Goal: Task Accomplishment & Management: Use online tool/utility

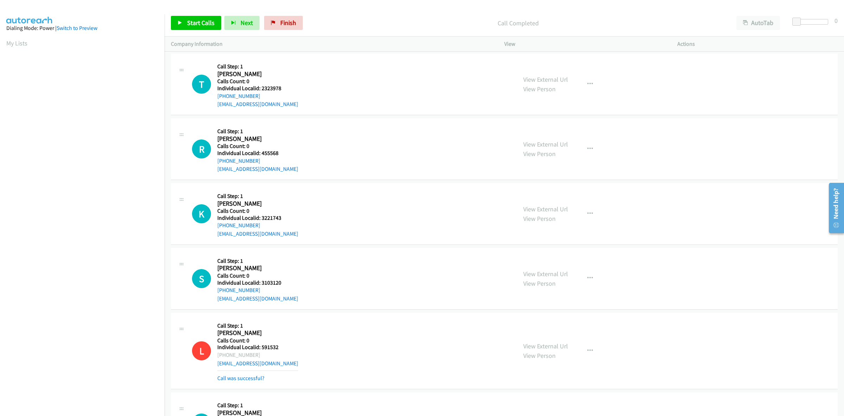
scroll to position [0, 1]
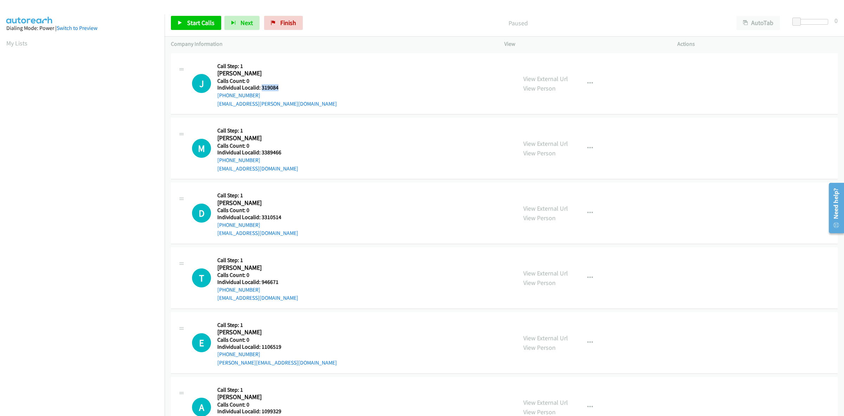
drag, startPoint x: 278, startPoint y: 88, endPoint x: 261, endPoint y: 89, distance: 16.9
click at [261, 89] on div "J Callback Scheduled Call Step: 1 James Popham America/Los_Angeles Calls Count:…" at bounding box center [351, 83] width 319 height 49
copy h5 "319084"
click at [588, 81] on icon "button" at bounding box center [591, 84] width 6 height 6
click at [546, 127] on link "Skip Call" at bounding box center [553, 129] width 94 height 14
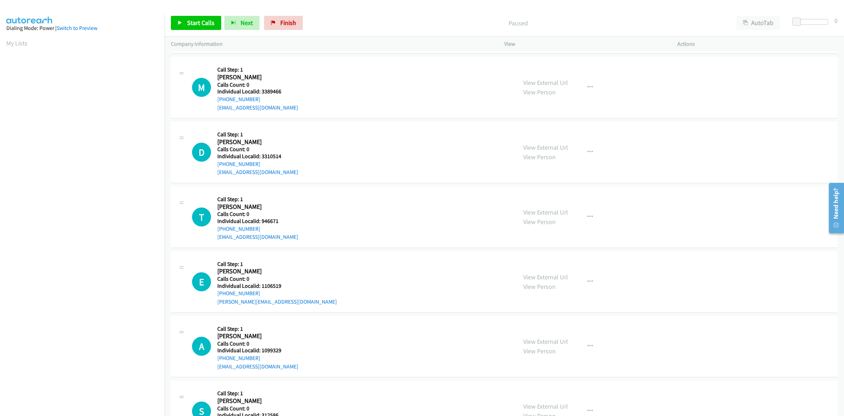
scroll to position [66, 0]
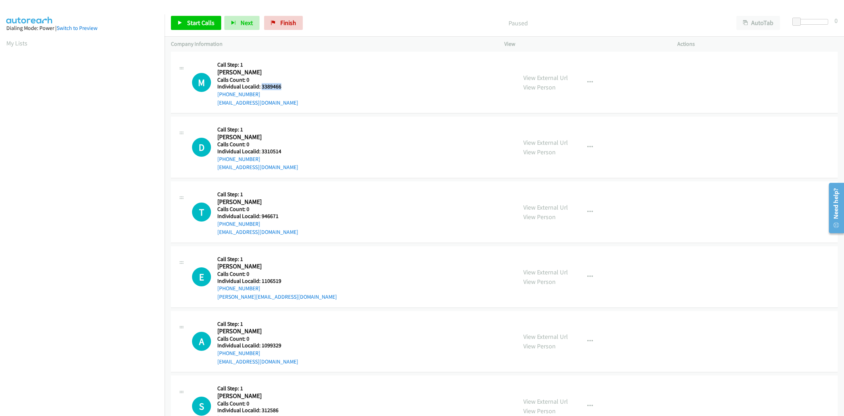
drag, startPoint x: 284, startPoint y: 87, endPoint x: 261, endPoint y: 85, distance: 22.5
click at [261, 85] on div "M Callback Scheduled Call Step: 1 Mark Blecke America/Los_Angeles Calls Count: …" at bounding box center [351, 82] width 319 height 49
copy h5 "3389466"
click at [401, 81] on div "M Callback Scheduled Call Step: 1 Mark Blecke America/Los_Angeles Calls Count: …" at bounding box center [351, 82] width 319 height 49
drag, startPoint x: 243, startPoint y: 93, endPoint x: 214, endPoint y: 96, distance: 29.8
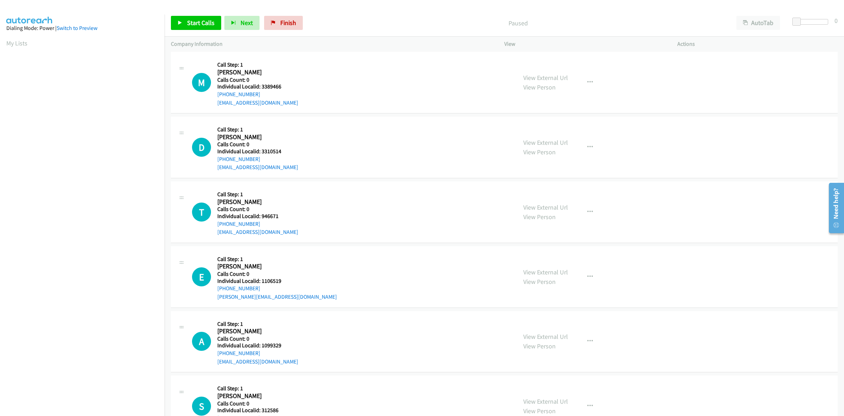
click at [214, 96] on div "M Callback Scheduled Call Step: 1 Mark Blecke America/Los_Angeles Calls Count: …" at bounding box center [351, 82] width 319 height 49
copy link "+1 760-535-5020"
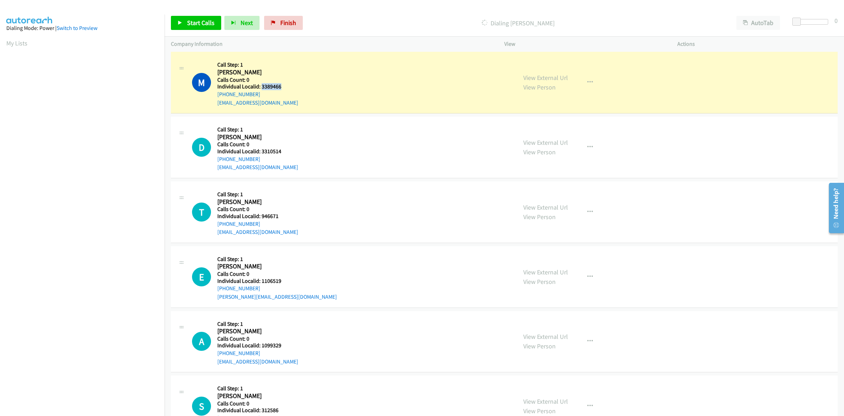
drag, startPoint x: 285, startPoint y: 87, endPoint x: 262, endPoint y: 89, distance: 22.9
click at [262, 89] on h5 "Individual Localid: 3389466" at bounding box center [257, 86] width 81 height 7
copy h5 "3389466"
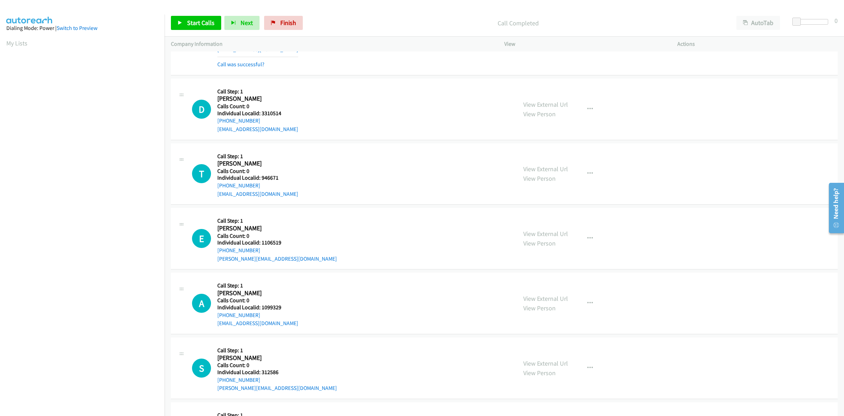
scroll to position [121, 0]
drag, startPoint x: 277, startPoint y: 110, endPoint x: 261, endPoint y: 110, distance: 15.8
click at [261, 110] on div "D Callback Scheduled Call Step: 1 Damon Kull America/Phoenix Calls Count: 0 Ind…" at bounding box center [351, 107] width 319 height 49
copy h5 "3310514"
drag, startPoint x: 256, startPoint y: 117, endPoint x: 215, endPoint y: 121, distance: 41.0
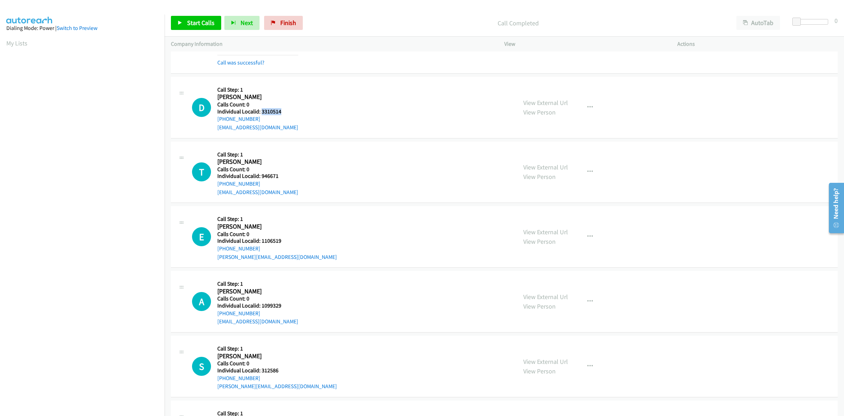
click at [215, 121] on div "D Callback Scheduled Call Step: 1 Damon Kull America/Phoenix Calls Count: 0 Ind…" at bounding box center [351, 107] width 319 height 49
copy link "+1 520-310-3867"
drag, startPoint x: 280, startPoint y: 113, endPoint x: 261, endPoint y: 113, distance: 19.0
click at [261, 113] on div "D Callback Scheduled Call Step: 1 Damon Kull America/Phoenix Calls Count: 0 Ind…" at bounding box center [351, 107] width 319 height 49
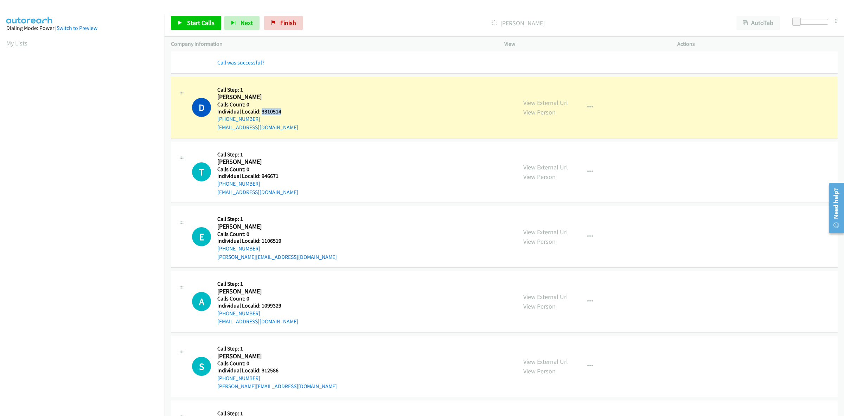
copy h5 "3310514"
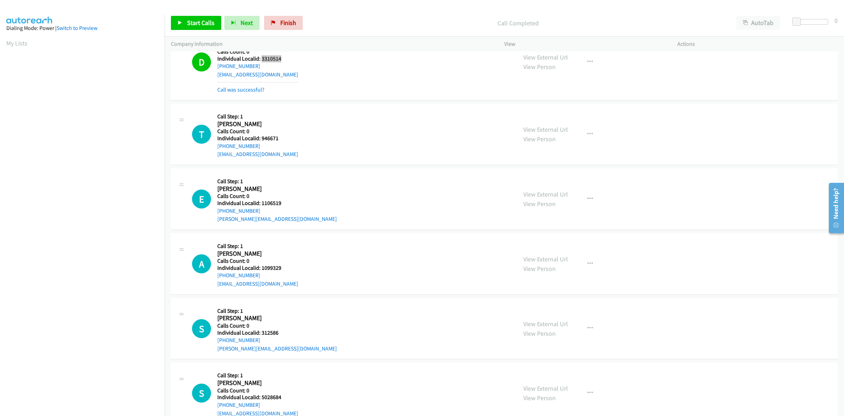
scroll to position [198, 0]
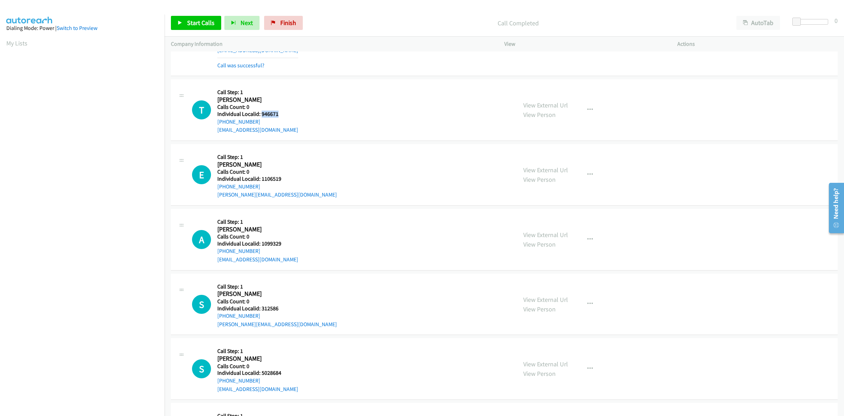
drag, startPoint x: 282, startPoint y: 113, endPoint x: 261, endPoint y: 115, distance: 21.3
click at [261, 115] on div "T Callback Scheduled Call Step: 1 Tom Farris America/Los_Angeles Calls Count: 0…" at bounding box center [351, 109] width 319 height 49
copy h5 "946671"
drag, startPoint x: 255, startPoint y: 122, endPoint x: 214, endPoint y: 125, distance: 42.0
click at [214, 125] on div "T Callback Scheduled Call Step: 1 Tom Farris America/Los_Angeles Calls Count: 0…" at bounding box center [351, 109] width 319 height 49
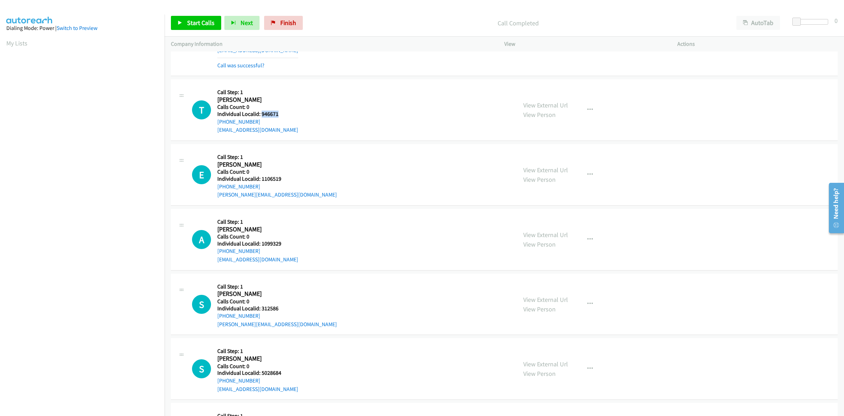
copy link "+1 510-590-8895"
drag, startPoint x: 282, startPoint y: 116, endPoint x: 261, endPoint y: 113, distance: 21.6
click at [261, 113] on div "T Callback Scheduled Call Step: 1 Tom Farris America/Los_Angeles Calls Count: 0…" at bounding box center [351, 109] width 319 height 49
copy h5 "946671"
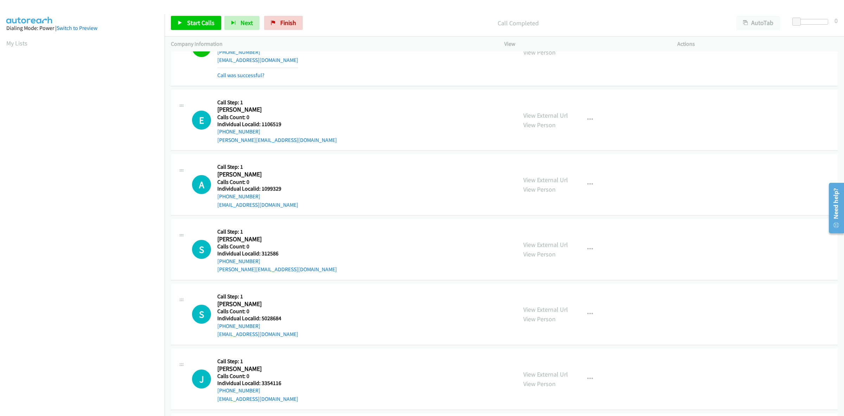
scroll to position [275, 0]
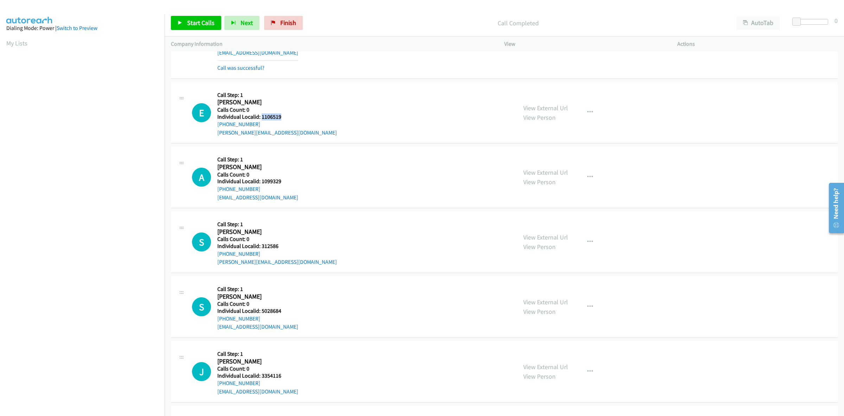
drag, startPoint x: 278, startPoint y: 115, endPoint x: 261, endPoint y: 118, distance: 17.5
click at [261, 118] on div "E Callback Scheduled Call Step: 1 Eric Guichard America/Los_Angeles Calls Count…" at bounding box center [351, 112] width 319 height 49
drag, startPoint x: 256, startPoint y: 124, endPoint x: 212, endPoint y: 128, distance: 43.9
click at [212, 128] on div "E Callback Scheduled Call Step: 1 Eric Guichard America/Los_Angeles Calls Count…" at bounding box center [351, 112] width 319 height 49
drag, startPoint x: 280, startPoint y: 116, endPoint x: 261, endPoint y: 116, distance: 19.0
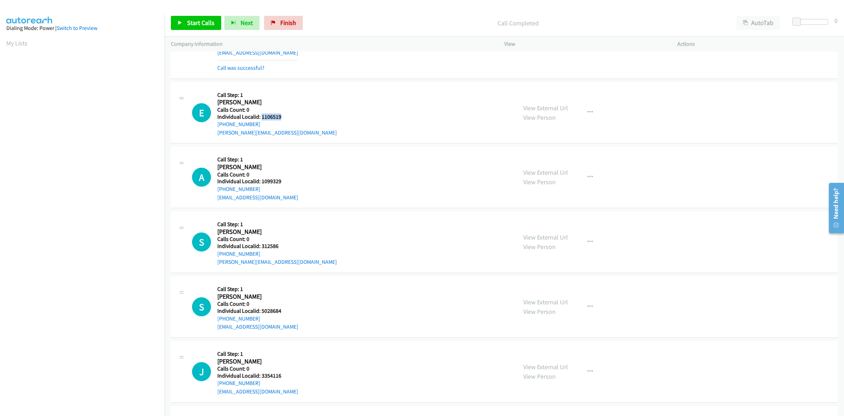
click at [261, 116] on h5 "Individual Localid: 1106519" at bounding box center [277, 116] width 120 height 7
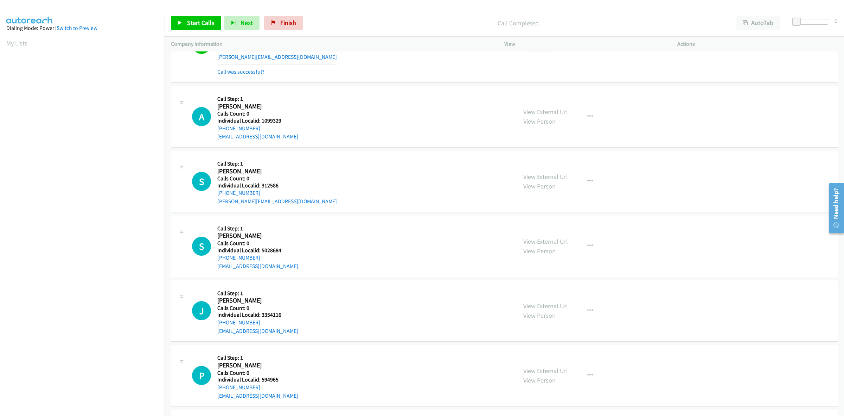
scroll to position [352, 0]
drag, startPoint x: 283, startPoint y: 119, endPoint x: 261, endPoint y: 120, distance: 21.9
click at [261, 120] on div "A Callback Scheduled Call Step: 1 Austin Fox America/Los_Angeles Calls Count: 0…" at bounding box center [351, 115] width 319 height 49
drag, startPoint x: 257, startPoint y: 128, endPoint x: 215, endPoint y: 127, distance: 41.5
click at [215, 127] on div "A Callback Scheduled Call Step: 1 Austin Fox America/Los_Angeles Calls Count: 0…" at bounding box center [351, 115] width 319 height 49
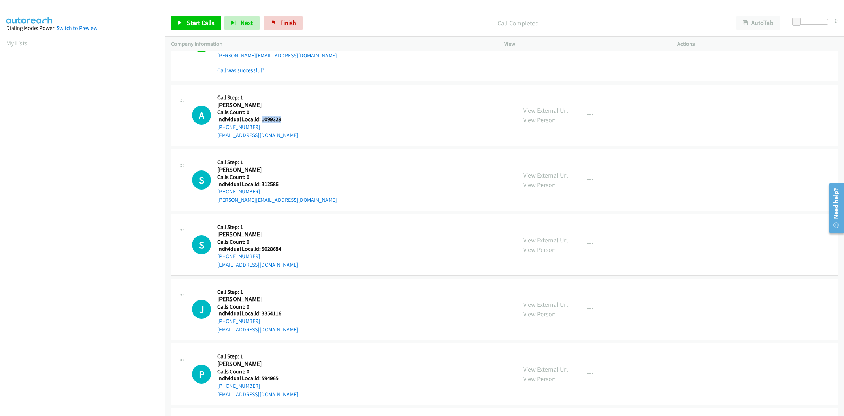
drag, startPoint x: 280, startPoint y: 118, endPoint x: 260, endPoint y: 118, distance: 20.1
click at [260, 118] on div "A Callback Scheduled Call Step: 1 Austin Fox America/Los_Angeles Calls Count: 0…" at bounding box center [351, 115] width 319 height 49
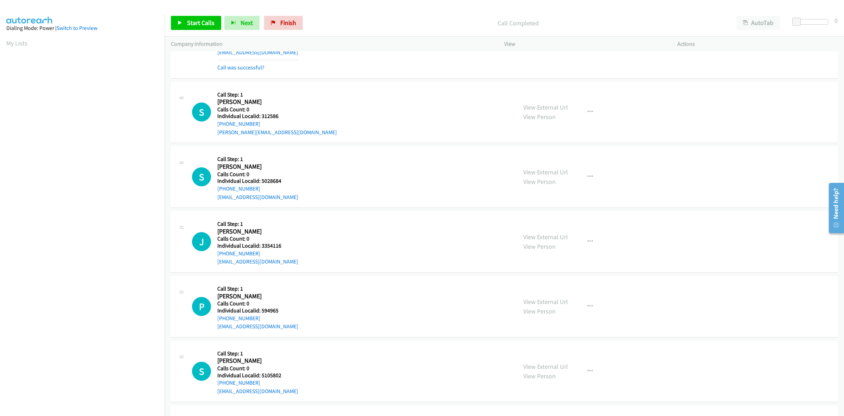
scroll to position [440, 0]
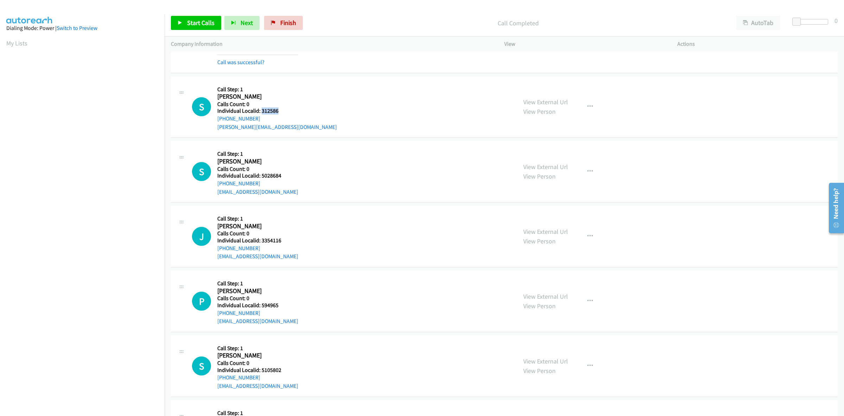
drag, startPoint x: 280, startPoint y: 113, endPoint x: 261, endPoint y: 113, distance: 19.0
click at [261, 113] on div "S Callback Scheduled Call Step: 1 Scott Maiden America/Phoenix Calls Count: 0 I…" at bounding box center [351, 107] width 319 height 49
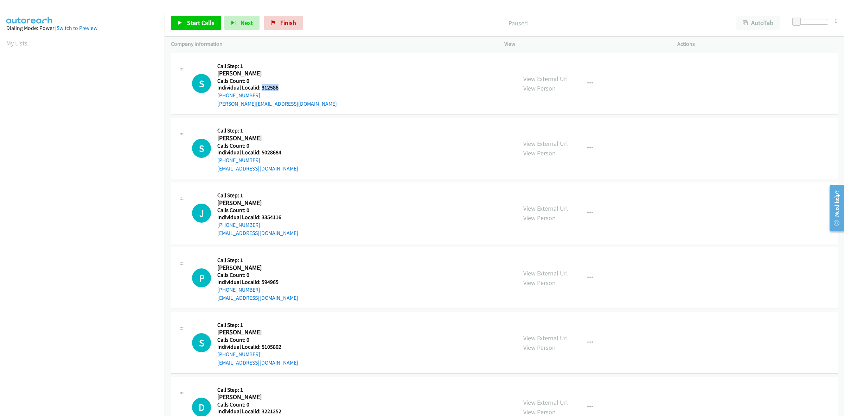
drag, startPoint x: 280, startPoint y: 87, endPoint x: 260, endPoint y: 87, distance: 19.4
click at [260, 87] on h5 "Individual Localid: 312586" at bounding box center [277, 87] width 120 height 7
copy h5 "312586"
drag, startPoint x: 257, startPoint y: 95, endPoint x: 217, endPoint y: 95, distance: 40.1
click at [217, 95] on div "S Callback Scheduled Call Step: 1 Scott Maiden America/Phoenix Calls Count: 0 I…" at bounding box center [351, 83] width 319 height 49
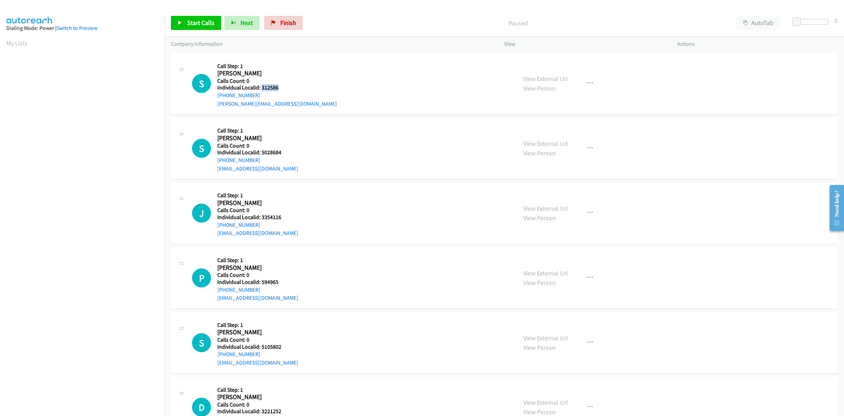
copy link "+1 480-963-3097"
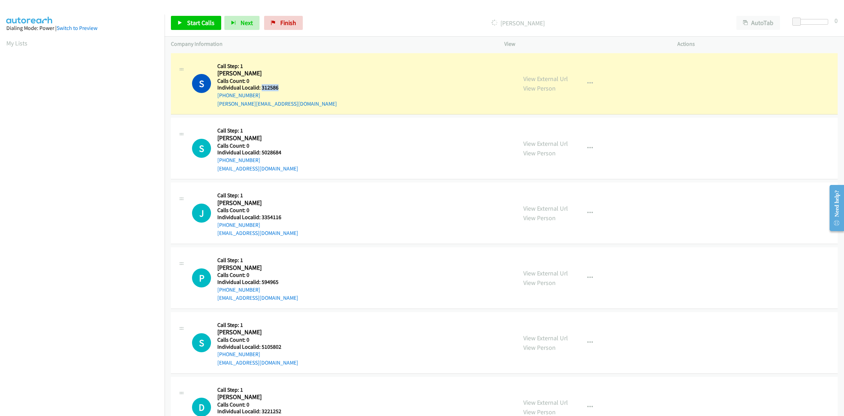
drag, startPoint x: 278, startPoint y: 87, endPoint x: 261, endPoint y: 87, distance: 16.9
click at [261, 87] on h5 "Individual Localid: 312586" at bounding box center [277, 87] width 120 height 7
copy h5 "312586"
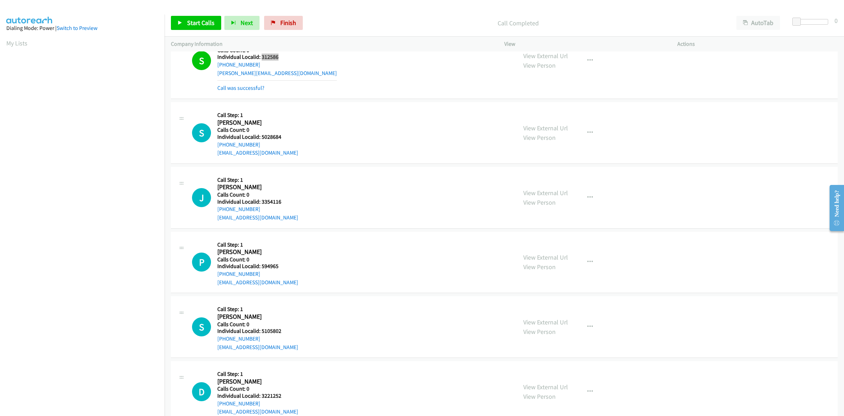
scroll to position [33, 0]
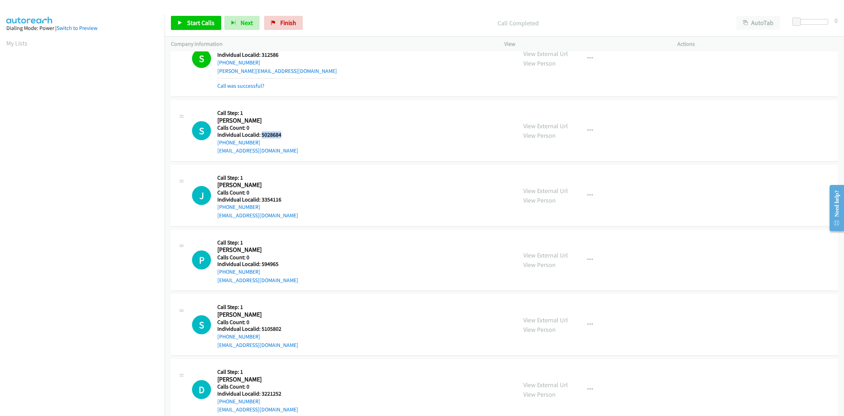
drag, startPoint x: 281, startPoint y: 133, endPoint x: 262, endPoint y: 135, distance: 18.8
click at [262, 135] on h5 "Individual Localid: 5028684" at bounding box center [257, 134] width 81 height 7
copy h5 "5028684"
drag, startPoint x: 257, startPoint y: 142, endPoint x: 212, endPoint y: 145, distance: 45.1
click at [212, 145] on div "S Callback Scheduled Call Step: 1 Shawn Yeager America/Los_Angeles Calls Count:…" at bounding box center [351, 130] width 319 height 49
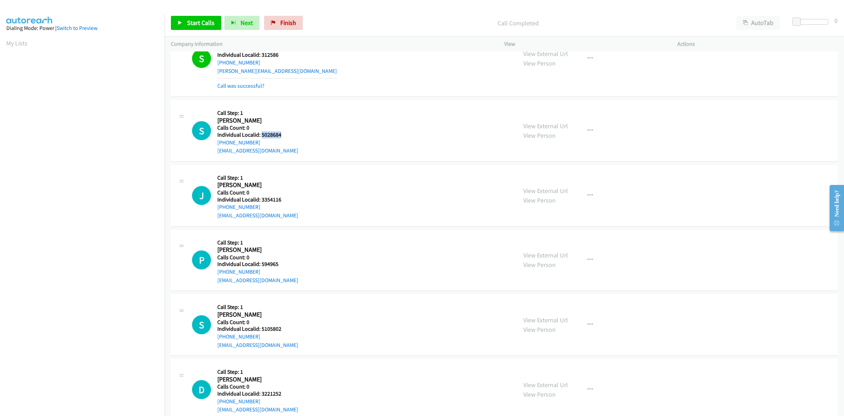
copy link "+1 714-721-1533"
drag, startPoint x: 272, startPoint y: 134, endPoint x: 261, endPoint y: 133, distance: 10.6
click at [261, 133] on h5 "Individual Localid: 5028684" at bounding box center [257, 134] width 81 height 7
copy h5 "5028684"
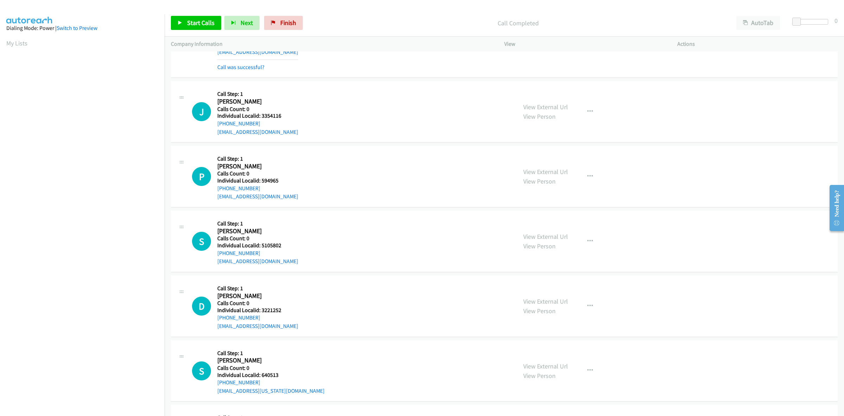
scroll to position [132, 0]
drag, startPoint x: 283, startPoint y: 116, endPoint x: 260, endPoint y: 116, distance: 23.6
click at [260, 116] on h5 "Individual Localid: 3354116" at bounding box center [257, 115] width 81 height 7
copy h5 "3354116"
drag, startPoint x: 259, startPoint y: 121, endPoint x: 215, endPoint y: 126, distance: 44.9
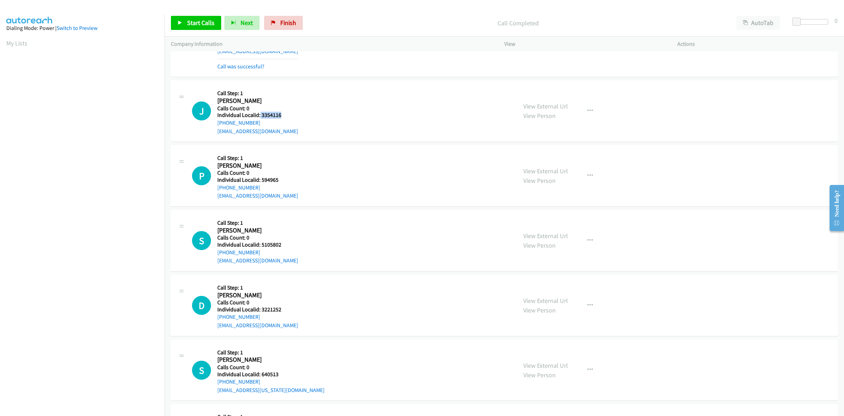
click at [215, 126] on div "J Callback Scheduled Call Step: 1 James Selsor America/Los_Angeles Calls Count:…" at bounding box center [351, 111] width 319 height 49
copy link "+1 209-628-9028"
drag, startPoint x: 278, startPoint y: 114, endPoint x: 261, endPoint y: 112, distance: 17.4
click at [261, 112] on h5 "Individual Localid: 3354116" at bounding box center [257, 115] width 81 height 7
copy h5 "3354116"
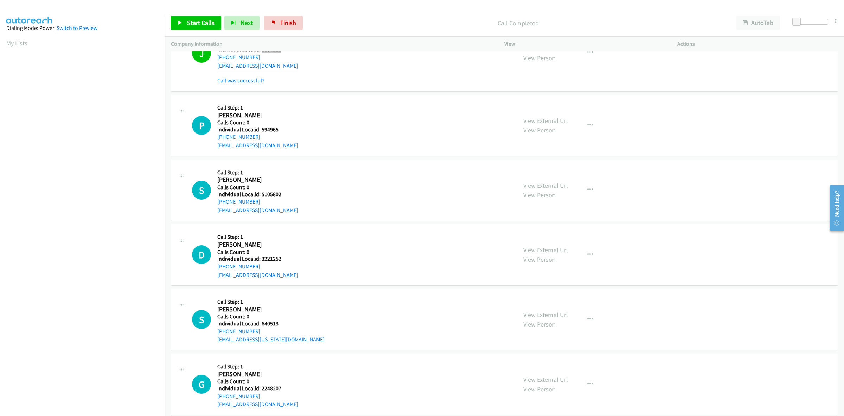
scroll to position [209, 0]
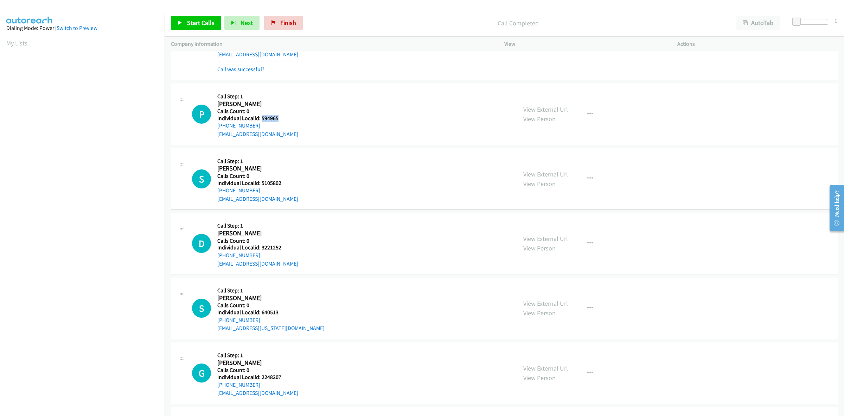
drag, startPoint x: 281, startPoint y: 120, endPoint x: 261, endPoint y: 119, distance: 19.4
click at [261, 119] on h5 "Individual Localid: 594965" at bounding box center [257, 118] width 81 height 7
copy h5 "594965"
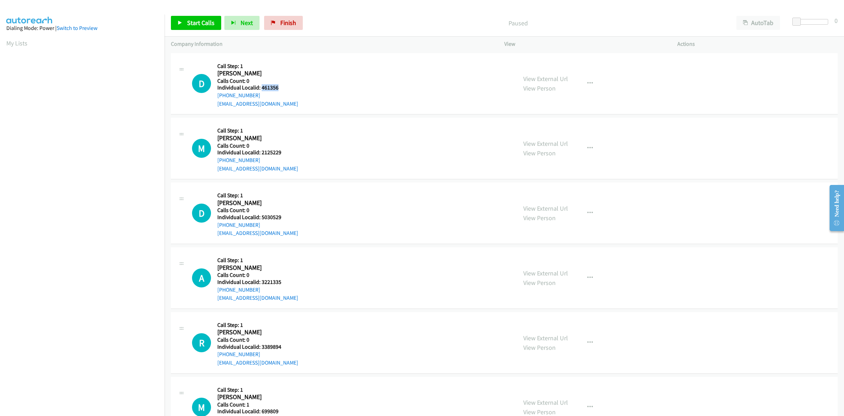
drag, startPoint x: 274, startPoint y: 84, endPoint x: 261, endPoint y: 87, distance: 12.7
click at [261, 87] on h5 "Individual Localid: 461356" at bounding box center [257, 87] width 81 height 7
copy h5 "461356"
drag, startPoint x: 259, startPoint y: 96, endPoint x: 214, endPoint y: 99, distance: 45.8
click at [214, 99] on div "D Callback Scheduled Call Step: 1 Darrell Sheehan America/New_York Calls Count:…" at bounding box center [351, 83] width 319 height 49
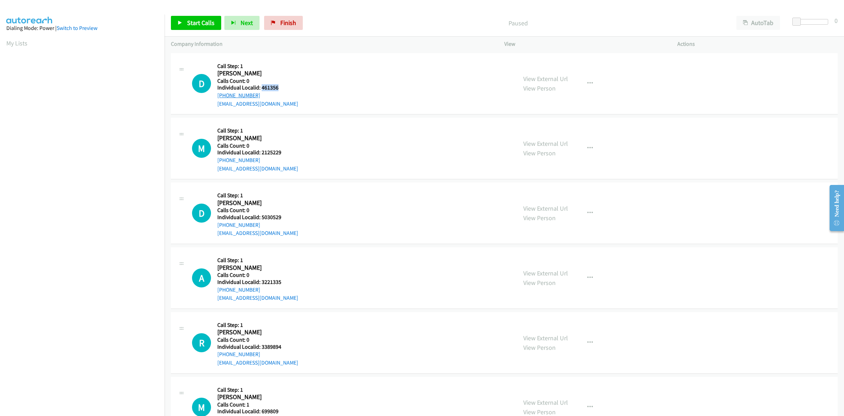
copy link "+1 703-314-0002"
drag, startPoint x: 280, startPoint y: 88, endPoint x: 261, endPoint y: 87, distance: 19.1
click at [261, 87] on h5 "Individual Localid: 461356" at bounding box center [257, 87] width 81 height 7
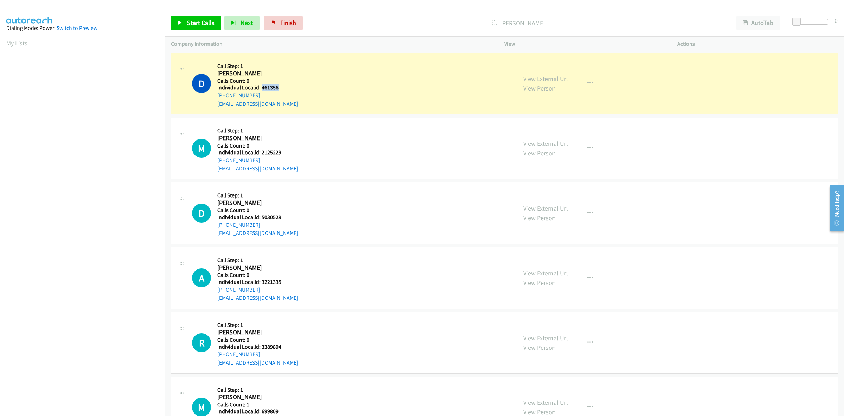
copy h5 "461356"
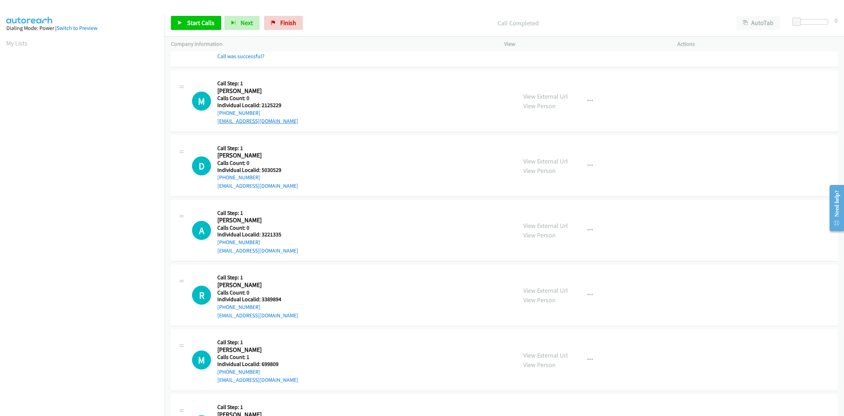
scroll to position [77, 0]
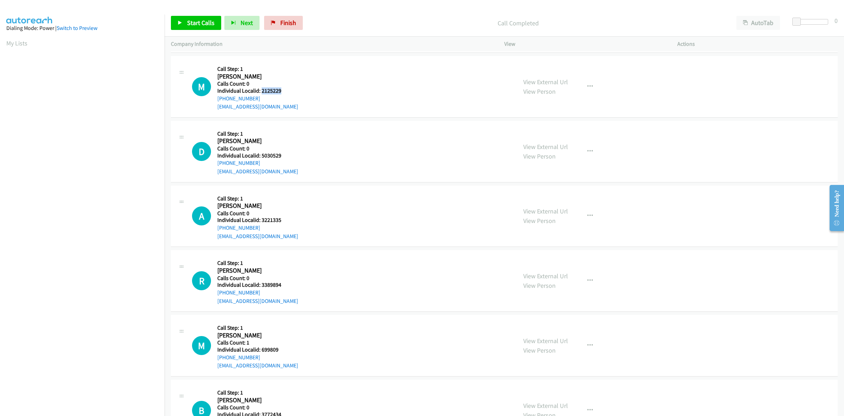
drag, startPoint x: 273, startPoint y: 90, endPoint x: 262, endPoint y: 90, distance: 11.3
click at [262, 90] on h5 "Individual Localid: 2125229" at bounding box center [257, 90] width 81 height 7
copy h5 "2125229"
drag, startPoint x: 258, startPoint y: 99, endPoint x: 215, endPoint y: 100, distance: 42.9
click at [215, 100] on div "M Callback Scheduled Call Step: 1 Matthew Davis America/New_York Calls Count: 0…" at bounding box center [351, 86] width 319 height 49
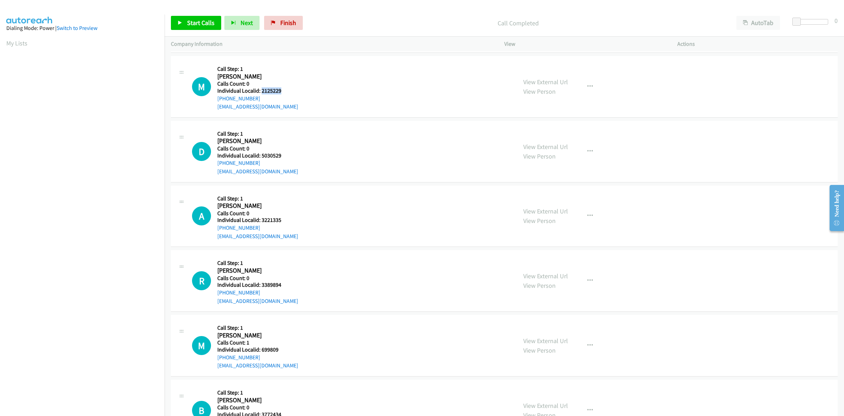
copy link "+1 865-254-9449"
drag, startPoint x: 281, startPoint y: 92, endPoint x: 261, endPoint y: 91, distance: 20.4
click at [261, 91] on h5 "Individual Localid: 2125229" at bounding box center [257, 90] width 81 height 7
copy h5 "2125229"
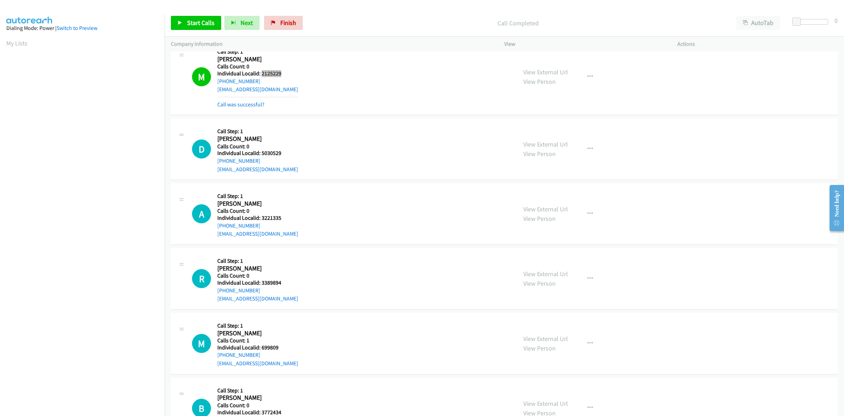
scroll to position [132, 0]
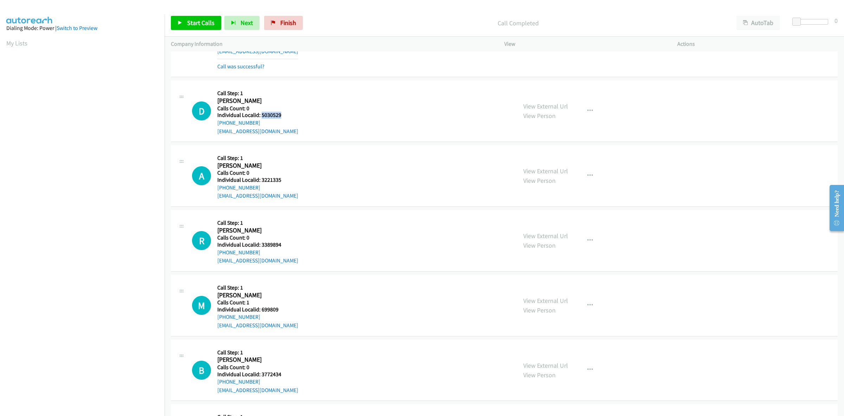
drag, startPoint x: 281, startPoint y: 114, endPoint x: 262, endPoint y: 114, distance: 19.4
click at [262, 114] on h5 "Individual Localid: 5030529" at bounding box center [257, 115] width 81 height 7
copy h5 "5030529"
drag, startPoint x: 281, startPoint y: 111, endPoint x: 260, endPoint y: 113, distance: 20.5
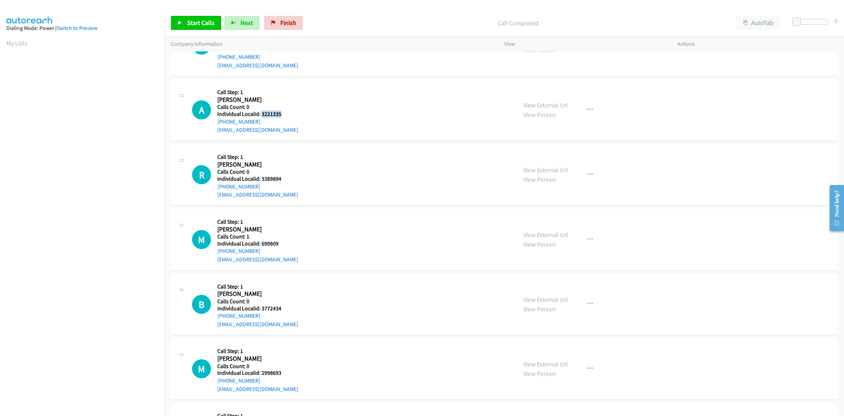
click at [260, 113] on h5 "Individual Localid: 3221335" at bounding box center [257, 113] width 81 height 7
copy h5 "3221335"
drag, startPoint x: 282, startPoint y: 178, endPoint x: 262, endPoint y: 180, distance: 20.2
click at [262, 180] on h5 "Individual Localid: 3389894" at bounding box center [257, 178] width 81 height 7
copy h5 "3389894"
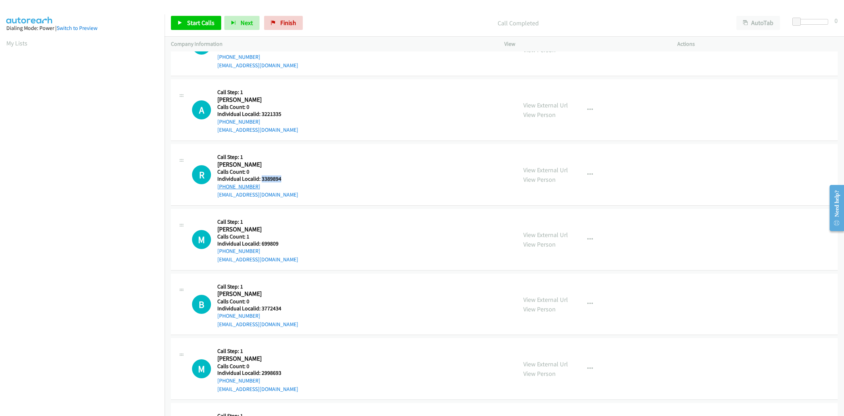
drag, startPoint x: 258, startPoint y: 187, endPoint x: 217, endPoint y: 186, distance: 40.5
click at [217, 186] on div "+1 321-295-2407" at bounding box center [257, 186] width 81 height 8
copy link "+1 321-295-2407"
drag, startPoint x: 281, startPoint y: 179, endPoint x: 260, endPoint y: 179, distance: 21.1
click at [260, 179] on h5 "Individual Localid: 3389894" at bounding box center [257, 178] width 81 height 7
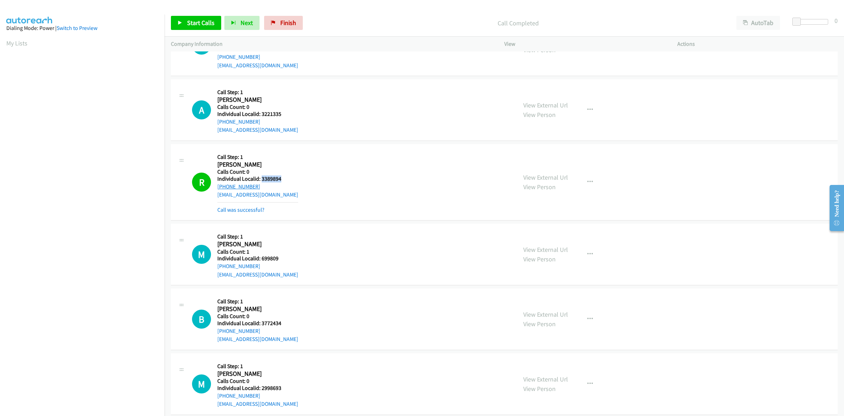
drag, startPoint x: 255, startPoint y: 186, endPoint x: 217, endPoint y: 185, distance: 37.6
click at [217, 185] on div "+1 321-295-2407" at bounding box center [257, 186] width 81 height 8
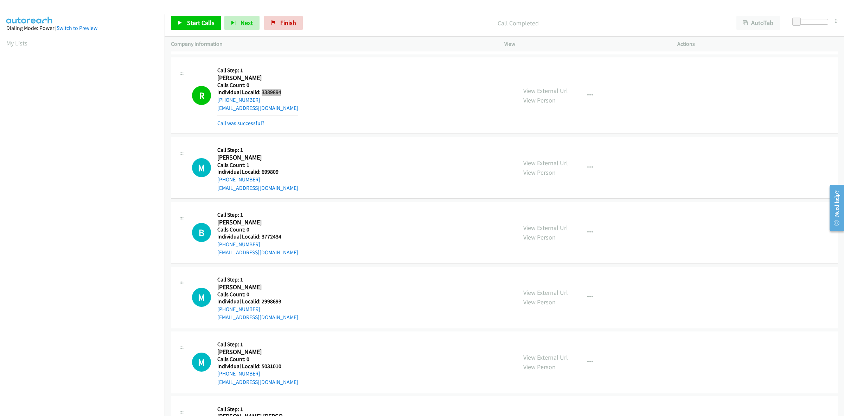
scroll to position [297, 0]
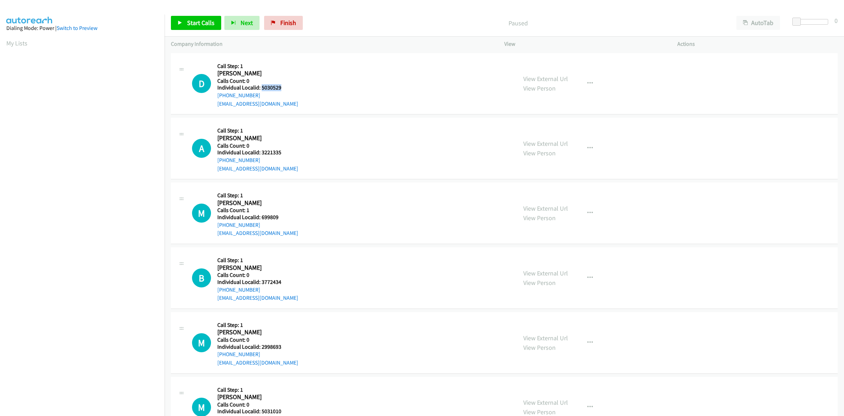
drag, startPoint x: 274, startPoint y: 87, endPoint x: 262, endPoint y: 85, distance: 12.4
click at [262, 85] on h5 "Individual Localid: 5030529" at bounding box center [257, 87] width 81 height 7
copy h5 "5030529"
click at [326, 127] on div "A Callback Scheduled Call Step: 1 [PERSON_NAME] America/New_York Calls Count: 0…" at bounding box center [351, 148] width 319 height 49
drag, startPoint x: 261, startPoint y: 94, endPoint x: 217, endPoint y: 97, distance: 44.4
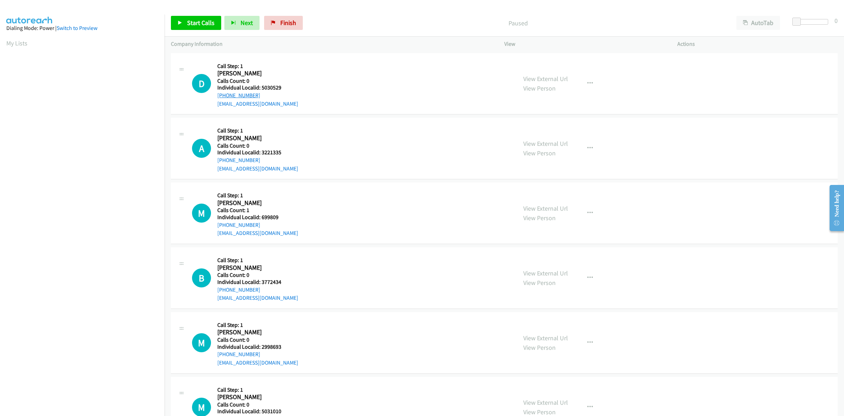
click at [217, 97] on div "[PHONE_NUMBER]" at bounding box center [257, 95] width 81 height 8
copy link "[PHONE_NUMBER]"
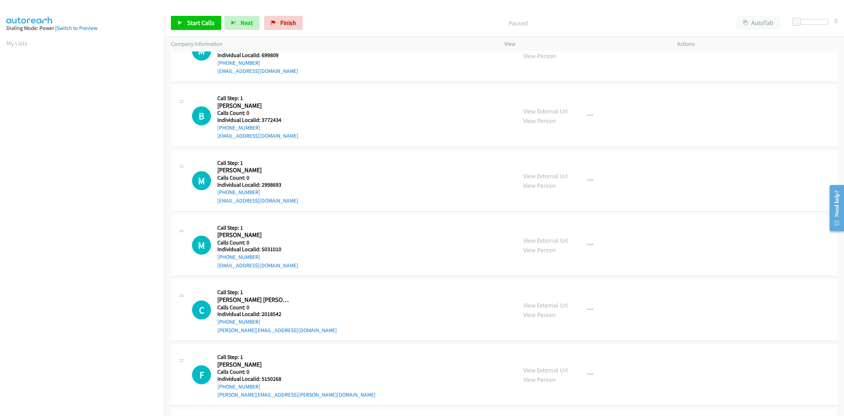
scroll to position [165, 0]
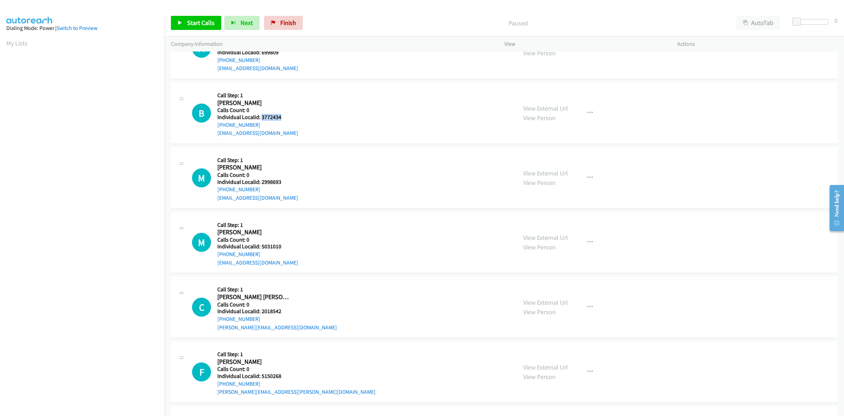
drag, startPoint x: 281, startPoint y: 117, endPoint x: 260, endPoint y: 118, distance: 21.1
click at [260, 118] on h5 "Individual Localid: 3772434" at bounding box center [257, 117] width 81 height 7
drag, startPoint x: 260, startPoint y: 119, endPoint x: 324, endPoint y: 101, distance: 66.3
click at [324, 101] on div "B Callback Scheduled Call Step: 1 [PERSON_NAME] America/New_York Calls Count: 0…" at bounding box center [351, 113] width 319 height 49
drag, startPoint x: 282, startPoint y: 120, endPoint x: 260, endPoint y: 118, distance: 21.9
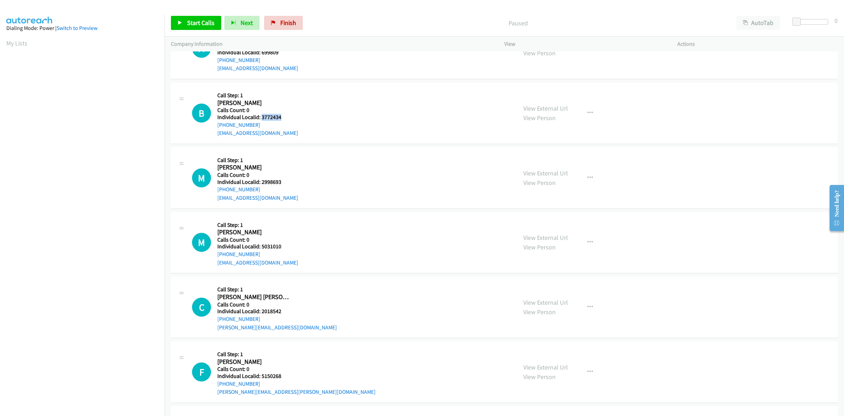
click at [260, 118] on h5 "Individual Localid: 3772434" at bounding box center [257, 117] width 81 height 7
copy h5 "3772434"
click at [297, 97] on div "B Callback Scheduled Call Step: 1 [PERSON_NAME] America/New_York Calls Count: 0…" at bounding box center [351, 113] width 319 height 49
drag, startPoint x: 260, startPoint y: 126, endPoint x: 224, endPoint y: 126, distance: 35.9
click at [216, 127] on div "B Callback Scheduled Call Step: 1 [PERSON_NAME] America/New_York Calls Count: 0…" at bounding box center [351, 113] width 319 height 49
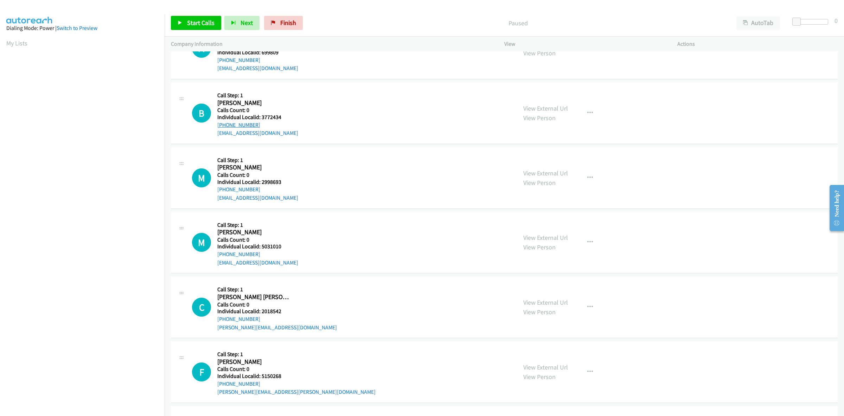
copy link "[PHONE_NUMBER]"
drag, startPoint x: 284, startPoint y: 115, endPoint x: 262, endPoint y: 118, distance: 21.6
click at [262, 118] on h5 "Individual Localid: 3772434" at bounding box center [257, 117] width 81 height 7
copy h5 "3772434"
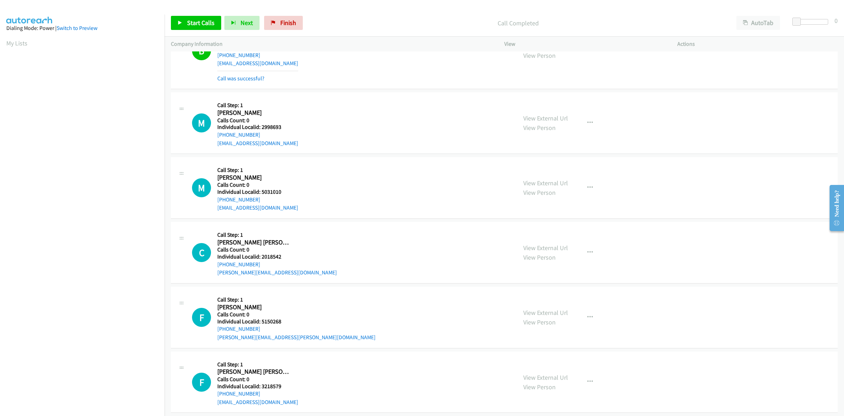
scroll to position [253, 0]
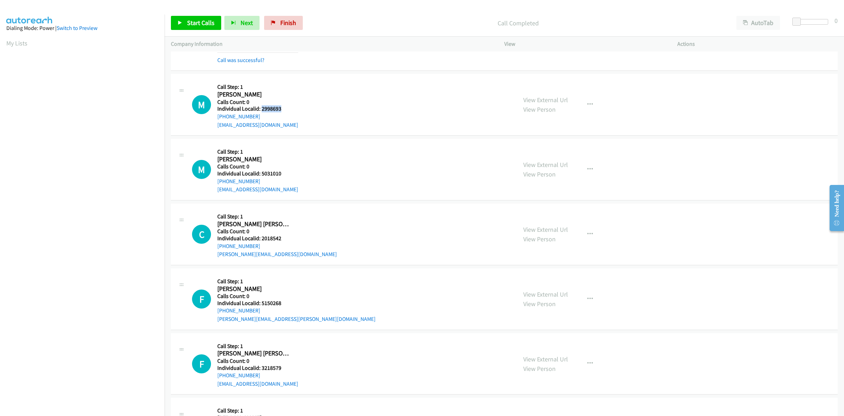
drag, startPoint x: 285, startPoint y: 107, endPoint x: 262, endPoint y: 107, distance: 22.9
click at [262, 107] on h5 "Individual Localid: 2998693" at bounding box center [257, 108] width 81 height 7
copy h5 "2998693"
click at [590, 103] on button "button" at bounding box center [590, 104] width 19 height 14
click at [544, 154] on link "Skip Call" at bounding box center [553, 151] width 94 height 14
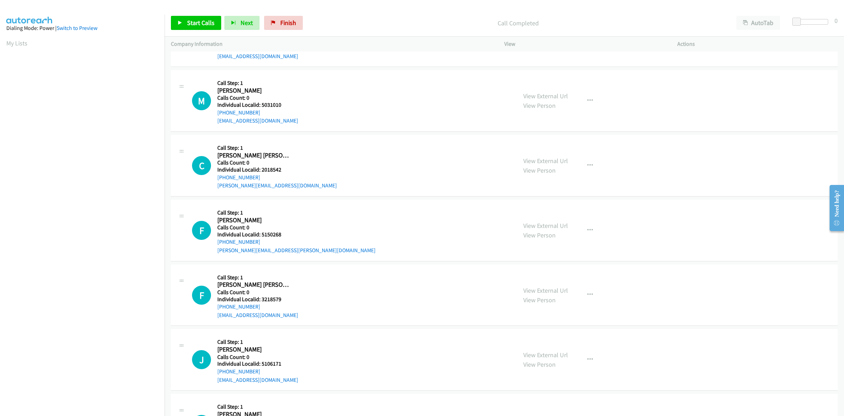
scroll to position [330, 0]
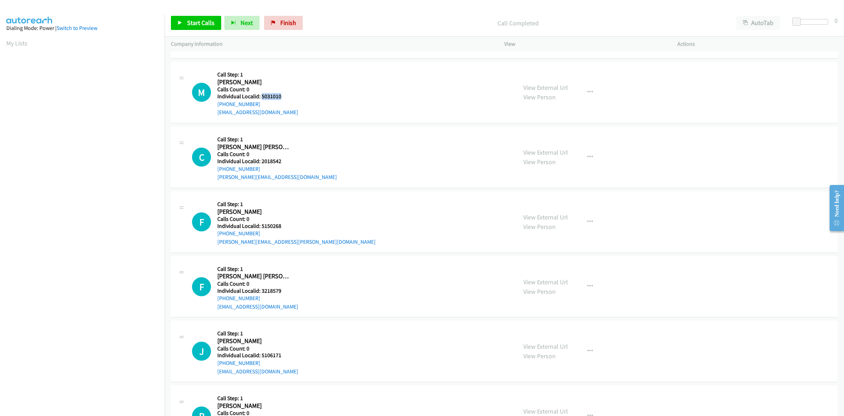
drag, startPoint x: 280, startPoint y: 94, endPoint x: 261, endPoint y: 96, distance: 19.4
click at [261, 96] on h5 "Individual Localid: 5031010" at bounding box center [257, 96] width 81 height 7
copy h5 "5031010"
drag, startPoint x: 255, startPoint y: 104, endPoint x: 215, endPoint y: 106, distance: 40.8
click at [215, 106] on div "M Callback Scheduled Call Step: 1 Matthew Patterson America/Chicago Calls Count…" at bounding box center [351, 92] width 319 height 49
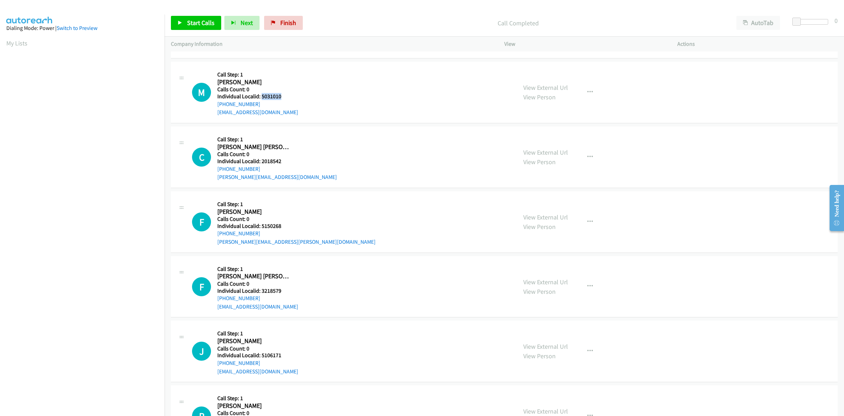
copy link "+1 618-741-7575"
drag, startPoint x: 278, startPoint y: 96, endPoint x: 261, endPoint y: 95, distance: 16.9
click at [261, 95] on h5 "Individual Localid: 5031010" at bounding box center [257, 96] width 81 height 7
copy h5 "5031010"
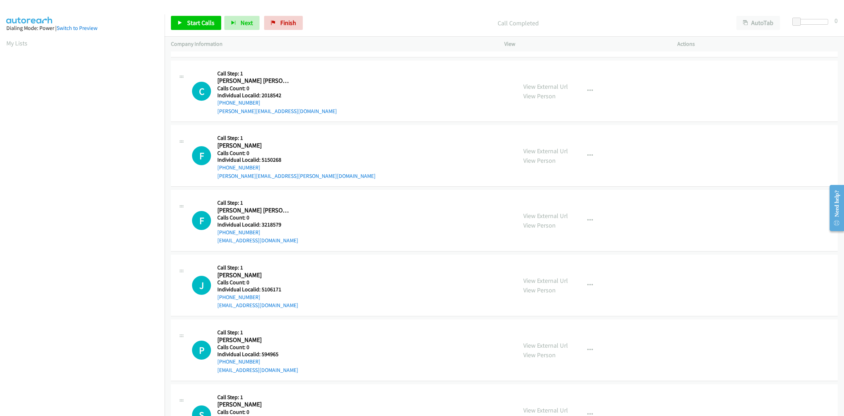
scroll to position [418, 0]
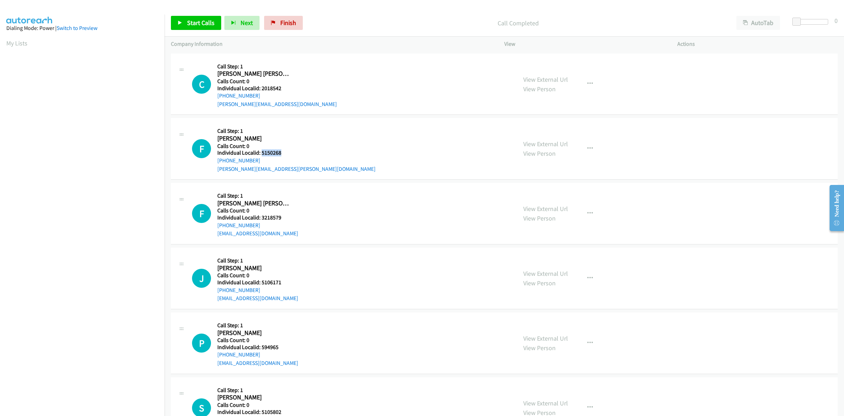
drag, startPoint x: 281, startPoint y: 152, endPoint x: 261, endPoint y: 154, distance: 20.8
click at [261, 154] on h5 "Individual Localid: 5150268" at bounding box center [296, 152] width 158 height 7
copy h5 "5150268"
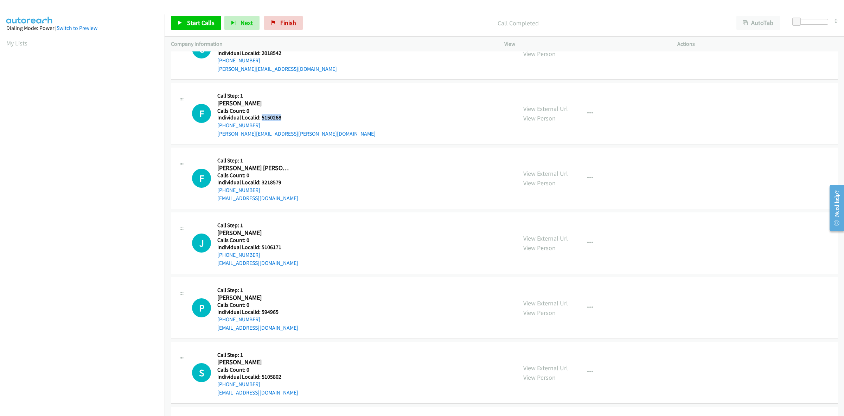
scroll to position [472, 0]
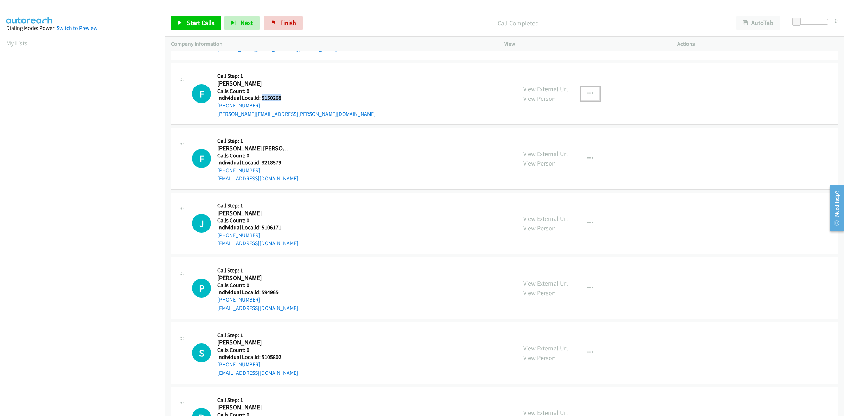
click at [583, 92] on button "button" at bounding box center [590, 94] width 19 height 14
click at [528, 135] on link "Skip Call" at bounding box center [553, 140] width 94 height 14
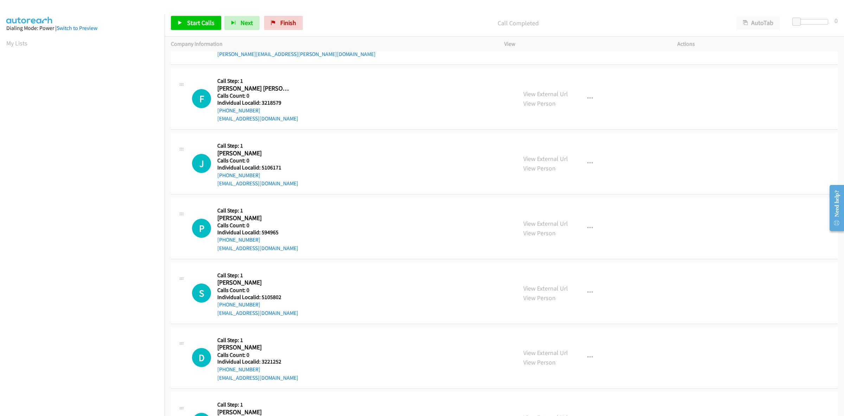
scroll to position [528, 0]
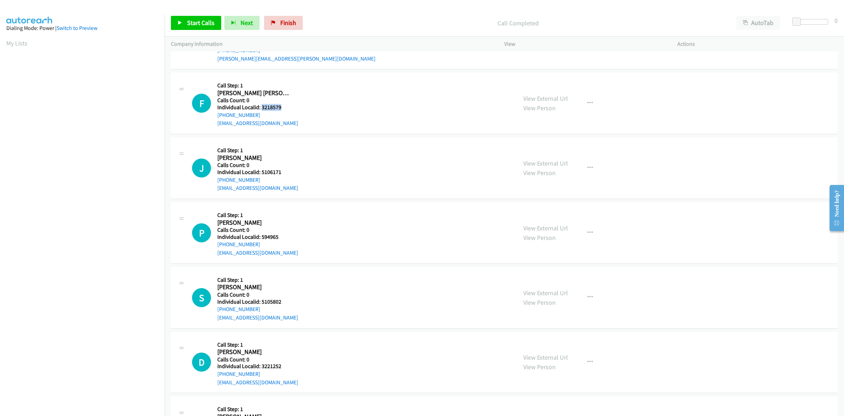
drag, startPoint x: 277, startPoint y: 106, endPoint x: 260, endPoint y: 105, distance: 16.9
click at [260, 105] on h5 "Individual Localid: 3218579" at bounding box center [257, 107] width 81 height 7
click at [593, 106] on button "button" at bounding box center [590, 103] width 19 height 14
click at [547, 146] on link "Skip Call" at bounding box center [553, 149] width 94 height 14
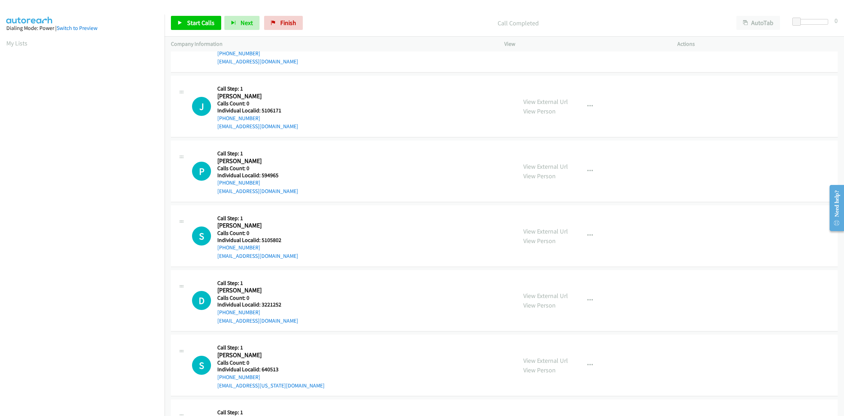
scroll to position [594, 0]
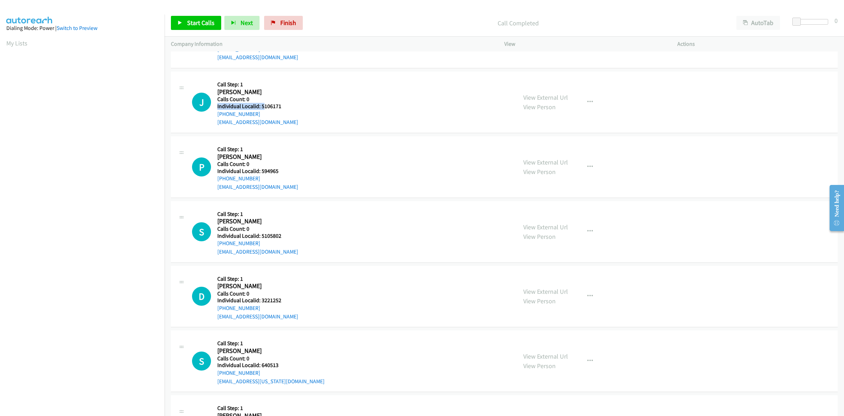
drag, startPoint x: 281, startPoint y: 102, endPoint x: 264, endPoint y: 105, distance: 17.1
click at [264, 105] on div "Callback Scheduled Call Step: 1 John Fraser America/New_York Calls Count: 0 Ind…" at bounding box center [257, 102] width 81 height 49
click at [290, 107] on h5 "Individual Localid: 5106171" at bounding box center [257, 106] width 81 height 7
drag, startPoint x: 282, startPoint y: 107, endPoint x: 259, endPoint y: 106, distance: 22.9
click at [259, 106] on h5 "Individual Localid: 5106171" at bounding box center [257, 106] width 81 height 7
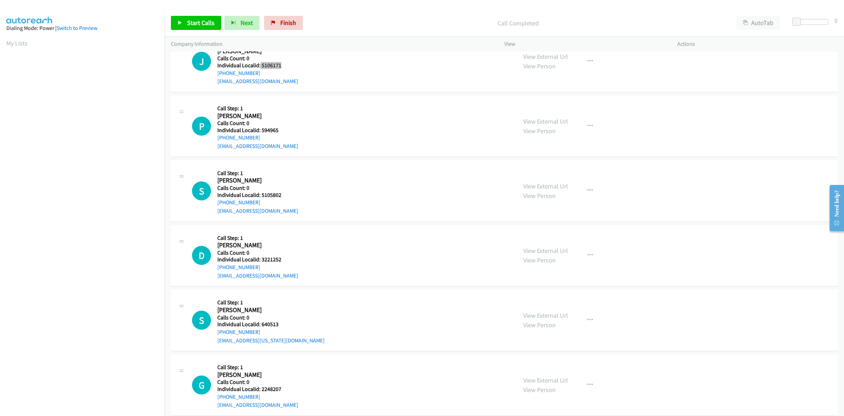
scroll to position [638, 0]
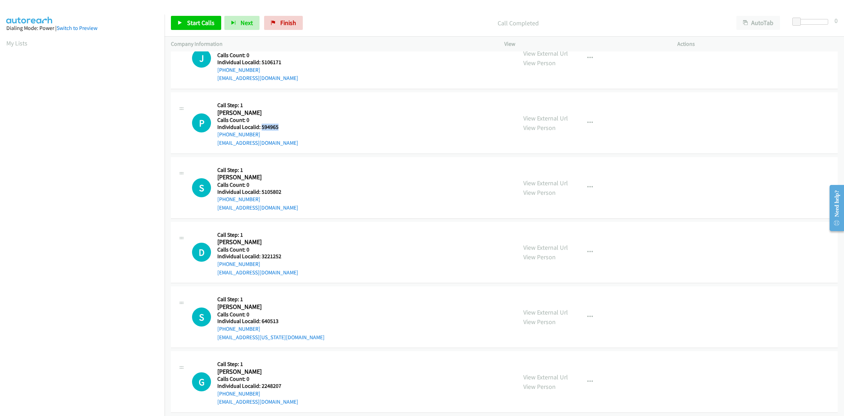
drag, startPoint x: 278, startPoint y: 127, endPoint x: 262, endPoint y: 126, distance: 15.9
click at [262, 126] on h5 "Individual Localid: 594965" at bounding box center [257, 126] width 81 height 7
drag, startPoint x: 257, startPoint y: 135, endPoint x: 215, endPoint y: 136, distance: 41.9
click at [215, 136] on div "P Callback Scheduled Call Step: 1 Paul Rodrigues America/Los_Angeles Calls Coun…" at bounding box center [351, 123] width 319 height 49
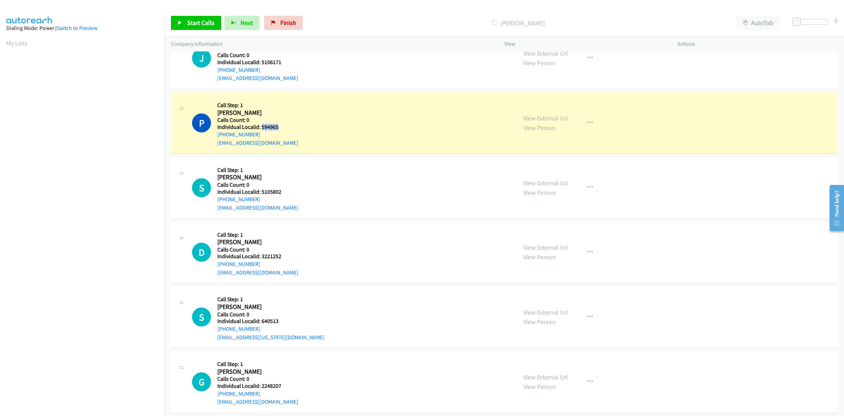
drag, startPoint x: 280, startPoint y: 127, endPoint x: 261, endPoint y: 128, distance: 19.0
click at [261, 128] on h5 "Individual Localid: 594965" at bounding box center [257, 126] width 81 height 7
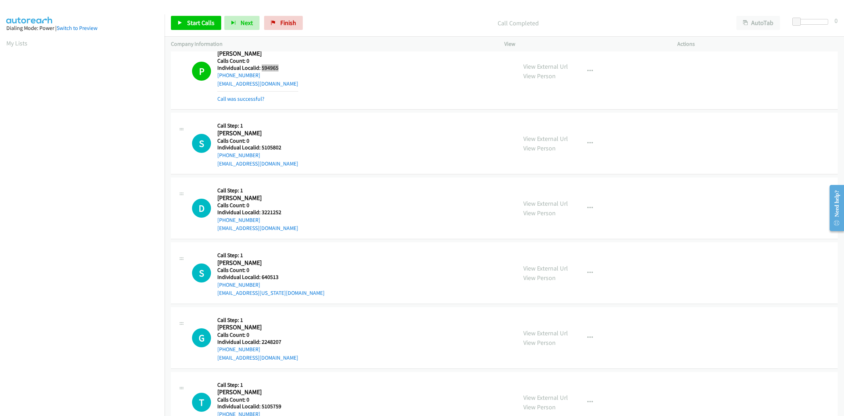
scroll to position [704, 0]
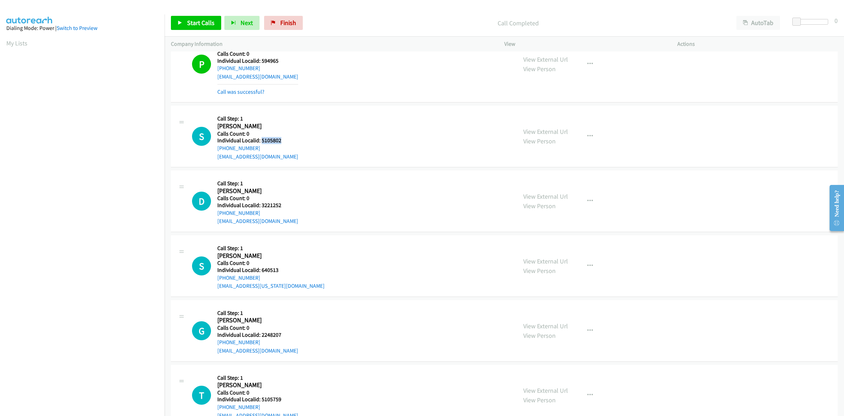
drag, startPoint x: 275, startPoint y: 138, endPoint x: 261, endPoint y: 142, distance: 14.5
click at [261, 142] on h5 "Individual Localid: 5105802" at bounding box center [257, 140] width 81 height 7
drag, startPoint x: 258, startPoint y: 149, endPoint x: 216, endPoint y: 152, distance: 41.6
click at [216, 152] on div "S Callback Scheduled Call Step: 1 Steve Mosher America/Phoenix Calls Count: 0 I…" at bounding box center [351, 136] width 319 height 49
drag, startPoint x: 284, startPoint y: 140, endPoint x: 260, endPoint y: 141, distance: 24.0
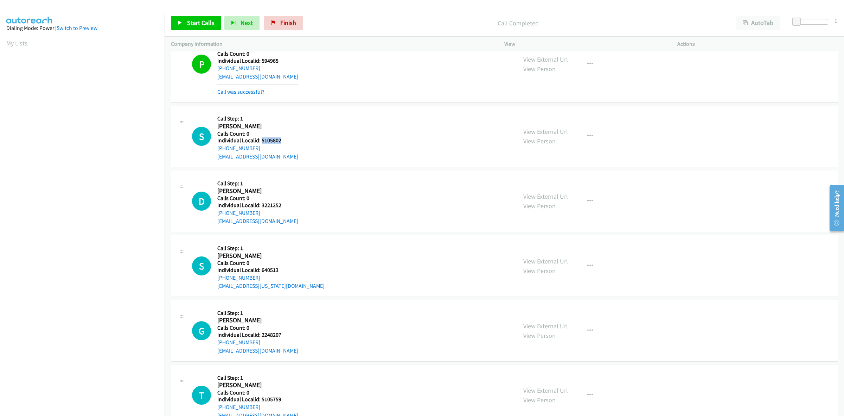
click at [260, 141] on h5 "Individual Localid: 5105802" at bounding box center [257, 140] width 81 height 7
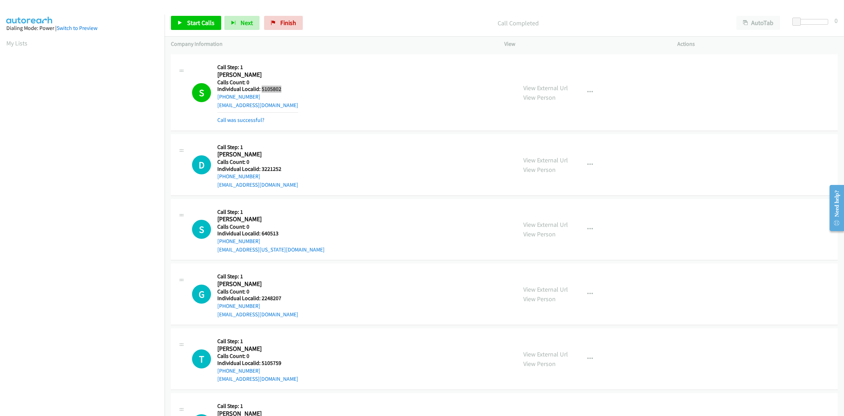
scroll to position [769, 0]
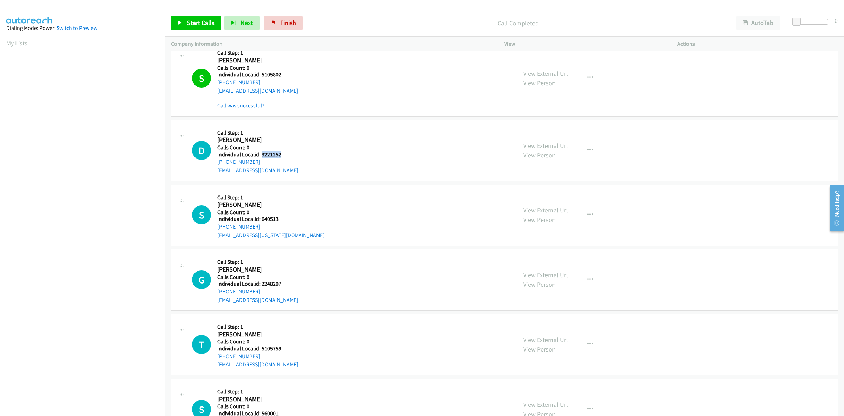
drag, startPoint x: 280, startPoint y: 155, endPoint x: 261, endPoint y: 156, distance: 19.0
click at [261, 156] on h5 "Individual Localid: 3221252" at bounding box center [257, 154] width 81 height 7
click at [588, 152] on icon "button" at bounding box center [591, 150] width 6 height 6
click at [553, 197] on link "Skip Call" at bounding box center [553, 196] width 94 height 14
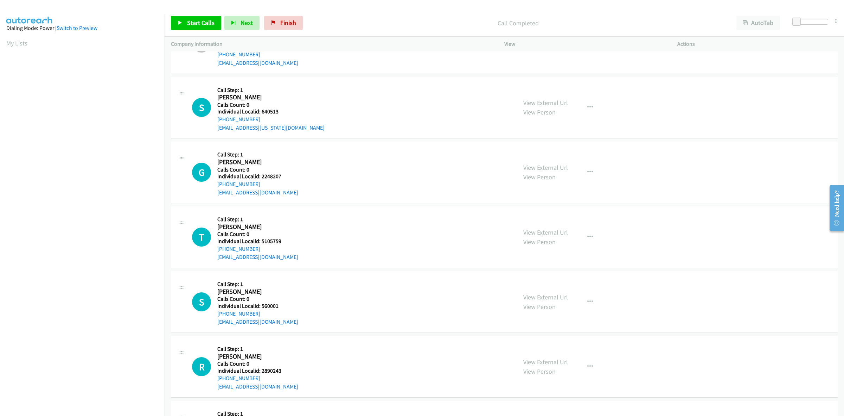
scroll to position [880, 0]
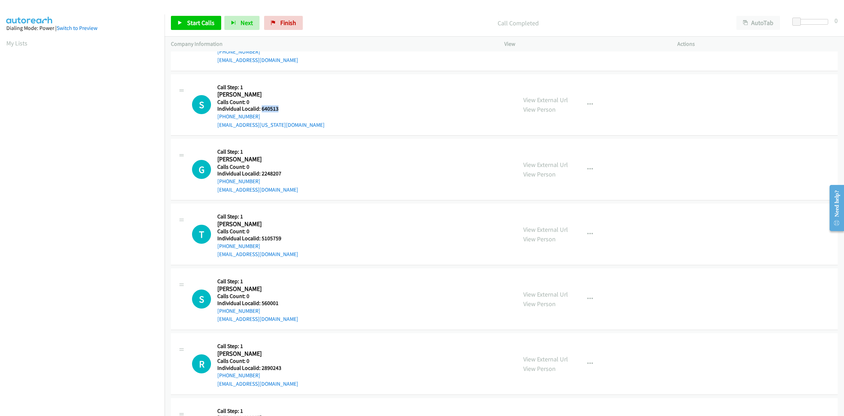
drag, startPoint x: 266, startPoint y: 109, endPoint x: 262, endPoint y: 112, distance: 4.7
click at [262, 112] on h5 "Individual Localid: 640513" at bounding box center [270, 108] width 107 height 7
drag, startPoint x: 588, startPoint y: 104, endPoint x: 586, endPoint y: 127, distance: 22.9
click at [588, 104] on icon "button" at bounding box center [591, 105] width 6 height 6
click at [565, 154] on link "Skip Call" at bounding box center [553, 151] width 94 height 14
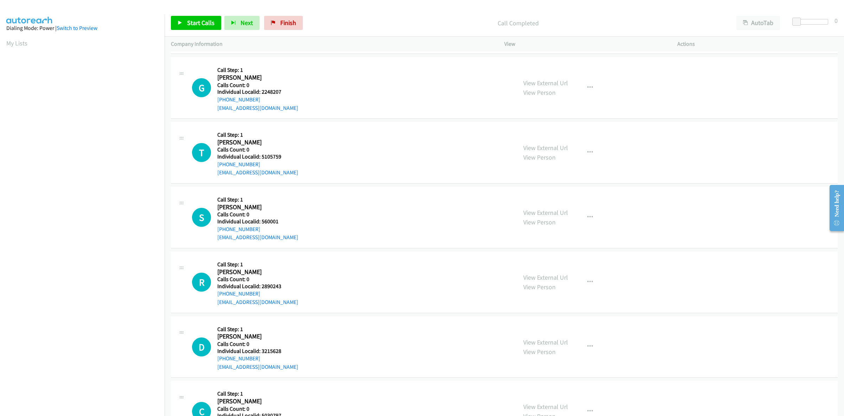
scroll to position [968, 0]
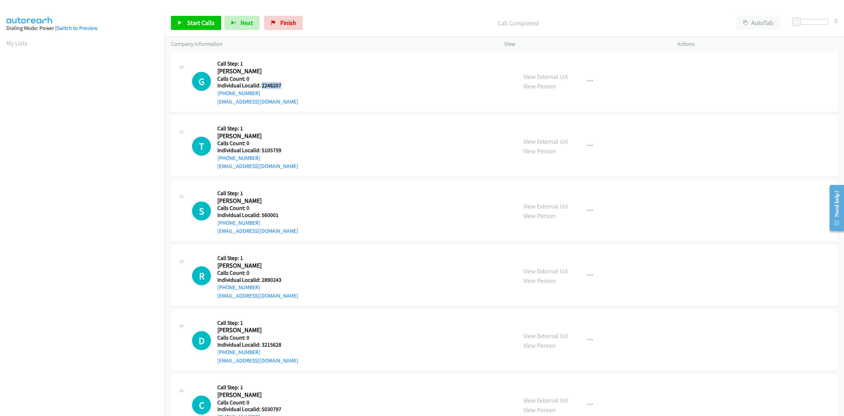
drag, startPoint x: 277, startPoint y: 85, endPoint x: 261, endPoint y: 87, distance: 15.9
click at [261, 87] on h5 "Individual Localid: 2248207" at bounding box center [257, 85] width 81 height 7
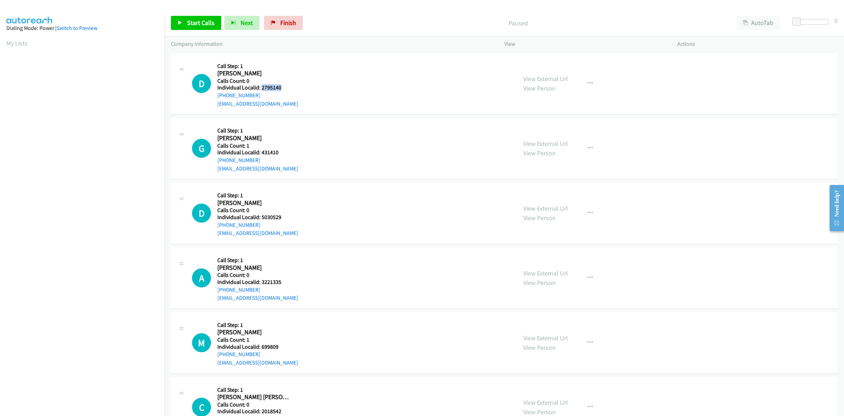
drag, startPoint x: 284, startPoint y: 89, endPoint x: 261, endPoint y: 88, distance: 22.9
click at [261, 88] on h5 "Individual Localid: 2795140" at bounding box center [257, 87] width 81 height 7
copy h5 "2795140"
drag, startPoint x: 261, startPoint y: 93, endPoint x: 215, endPoint y: 97, distance: 45.7
click at [215, 97] on div "D Callback Scheduled Call Step: 1 [PERSON_NAME] America/[GEOGRAPHIC_DATA] Calls…" at bounding box center [351, 83] width 319 height 49
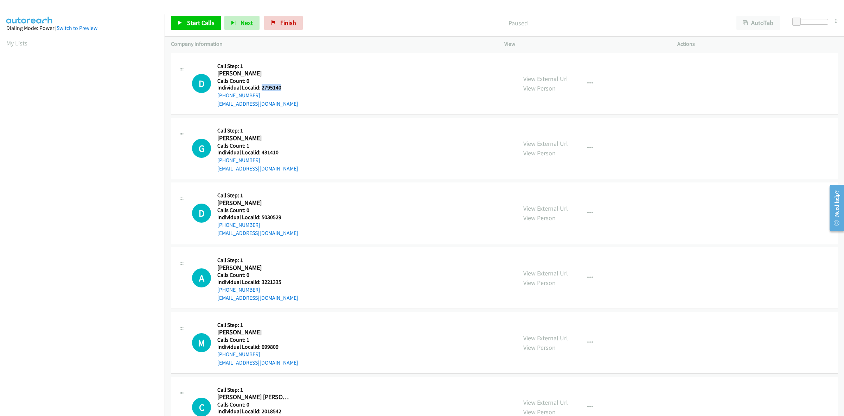
copy link "[PHONE_NUMBER]"
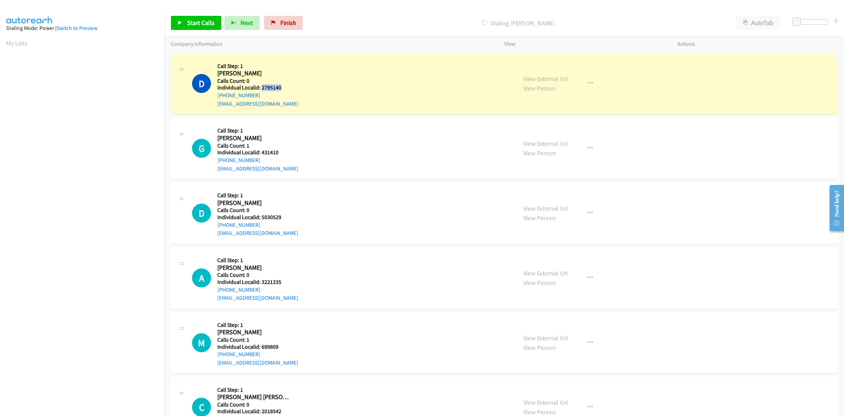
drag, startPoint x: 283, startPoint y: 88, endPoint x: 262, endPoint y: 87, distance: 21.1
click at [262, 87] on h5 "Individual Localid: 2795140" at bounding box center [257, 87] width 81 height 7
copy h5 "2795140"
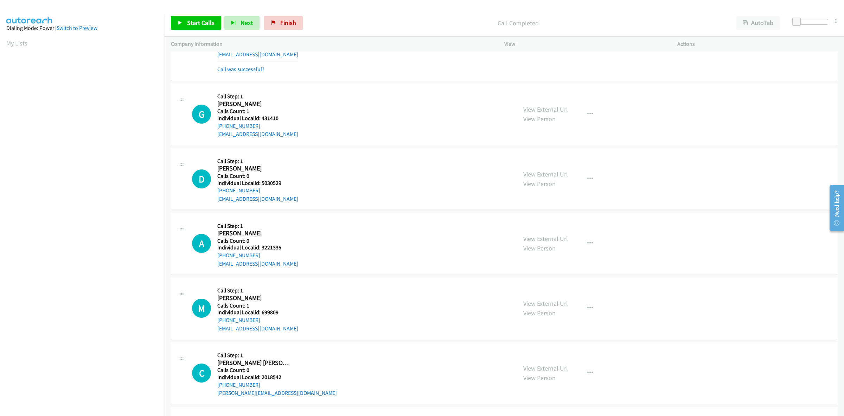
scroll to position [66, 0]
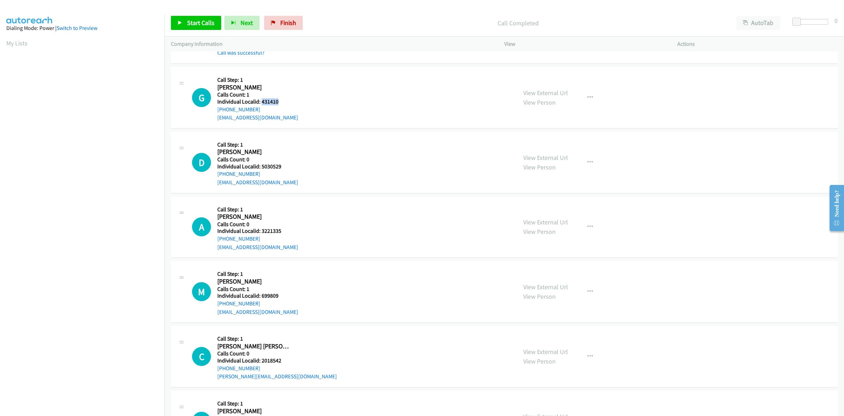
drag, startPoint x: 273, startPoint y: 101, endPoint x: 261, endPoint y: 103, distance: 12.2
click at [261, 103] on h5 "Individual Localid: 431410" at bounding box center [257, 101] width 81 height 7
copy h5 "431410"
drag, startPoint x: 250, startPoint y: 108, endPoint x: 214, endPoint y: 112, distance: 37.1
click at [214, 112] on div "G Callback Scheduled Call Step: 1 [PERSON_NAME] America/New_York Calls Count: 1…" at bounding box center [351, 97] width 319 height 49
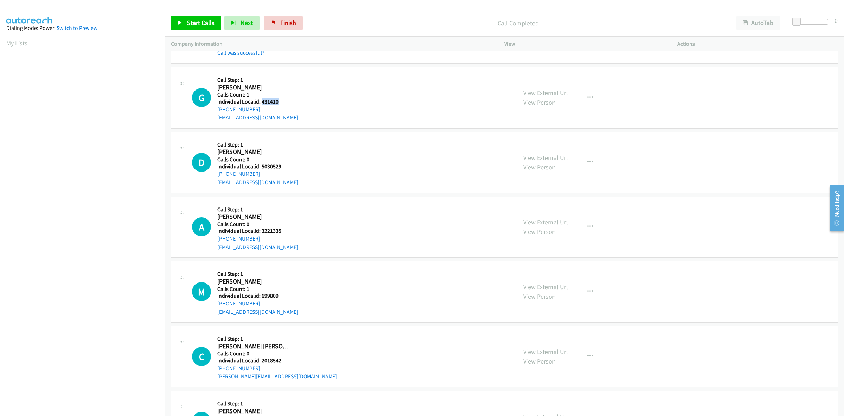
copy link "[PHONE_NUMBER]"
drag, startPoint x: 277, startPoint y: 100, endPoint x: 260, endPoint y: 101, distance: 16.2
click at [260, 101] on h5 "Individual Localid: 431410" at bounding box center [257, 101] width 81 height 7
copy h5 "431410"
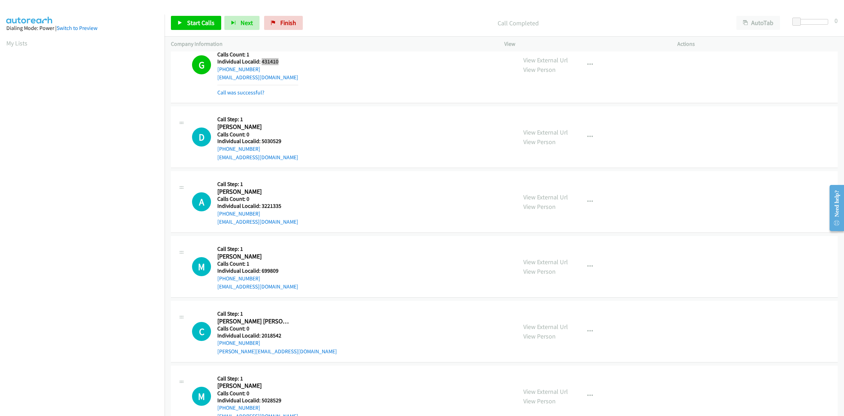
scroll to position [110, 0]
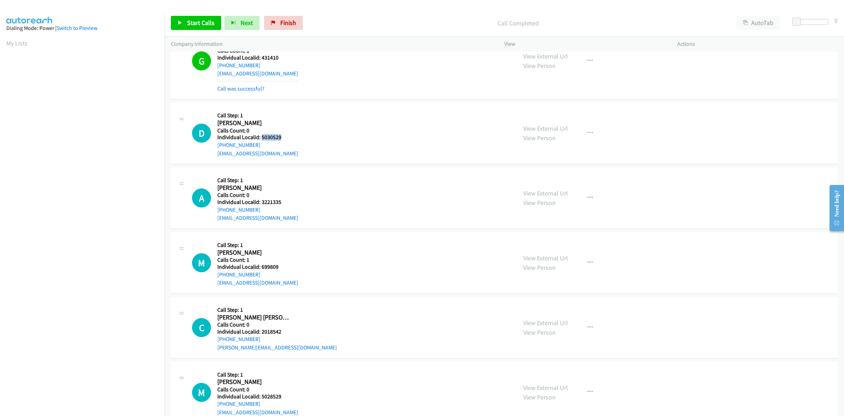
drag, startPoint x: 284, startPoint y: 135, endPoint x: 261, endPoint y: 137, distance: 22.2
click at [261, 137] on h5 "Individual Localid: 5030529" at bounding box center [257, 137] width 81 height 7
copy h5 "5030529"
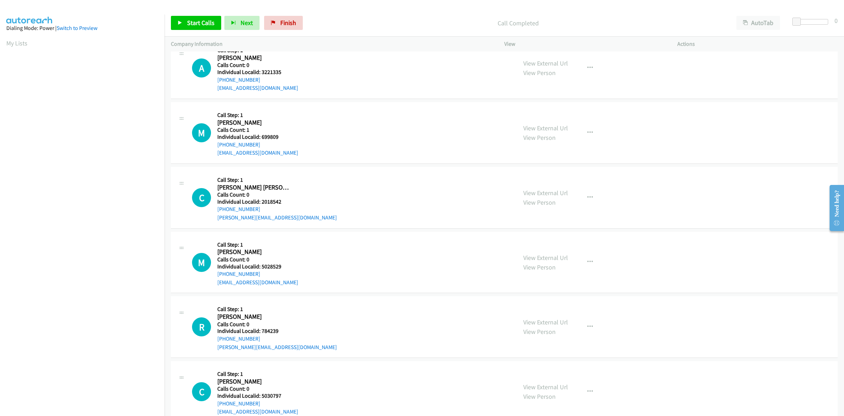
scroll to position [242, 0]
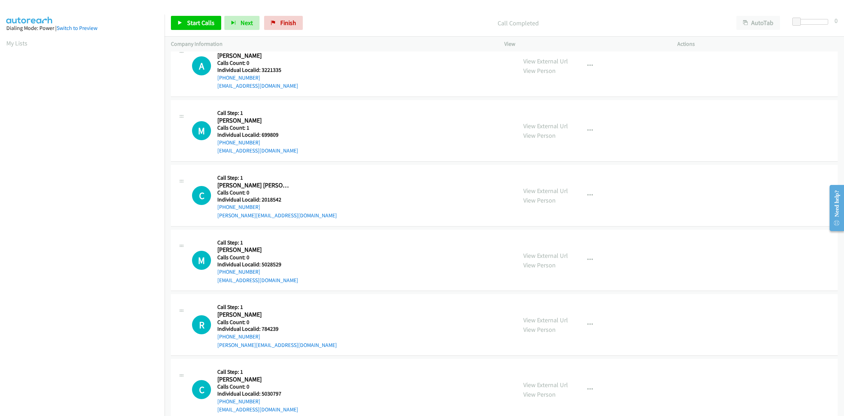
click at [277, 134] on h5 "Individual Localid: 699809" at bounding box center [257, 134] width 81 height 7
drag, startPoint x: 269, startPoint y: 134, endPoint x: 262, endPoint y: 134, distance: 7.4
click at [262, 134] on h5 "Individual Localid: 699809" at bounding box center [257, 134] width 81 height 7
copy h5 "699809"
drag, startPoint x: 259, startPoint y: 143, endPoint x: 217, endPoint y: 144, distance: 41.5
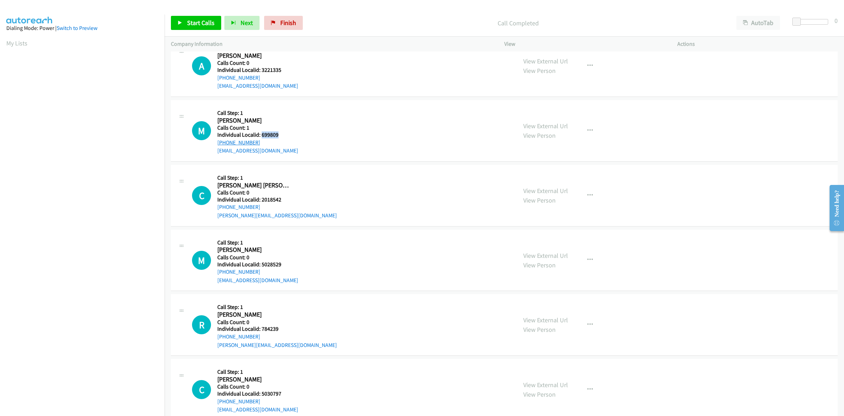
click at [217, 144] on div "[PHONE_NUMBER]" at bounding box center [257, 142] width 81 height 8
copy link "[PHONE_NUMBER]"
drag, startPoint x: 281, startPoint y: 136, endPoint x: 262, endPoint y: 134, distance: 18.8
click at [262, 134] on h5 "Individual Localid: 699809" at bounding box center [257, 134] width 81 height 7
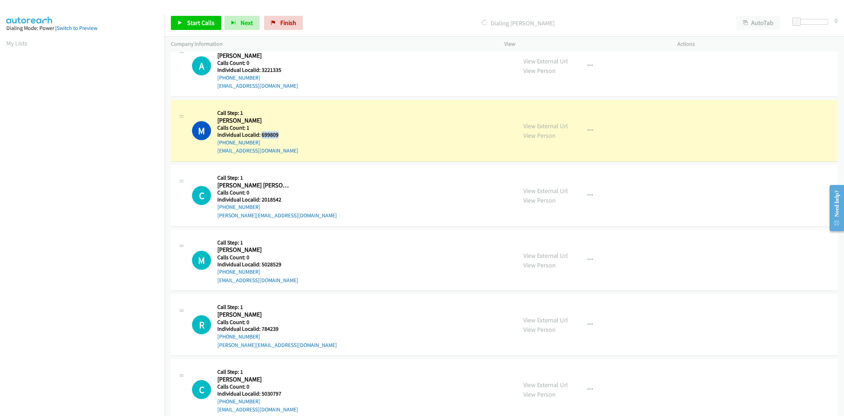
copy h5 "699809"
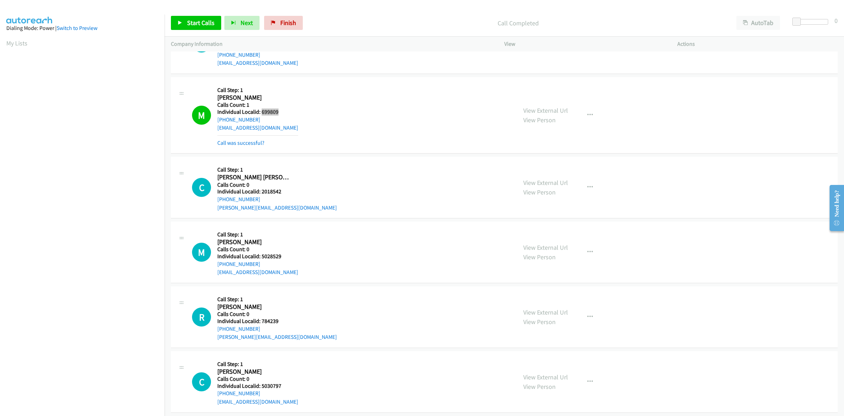
scroll to position [341, 0]
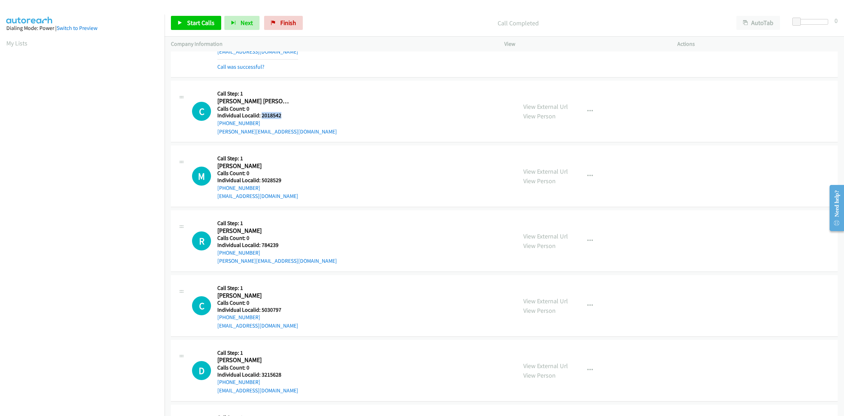
drag, startPoint x: 281, startPoint y: 114, endPoint x: 261, endPoint y: 117, distance: 20.3
click at [261, 117] on h5 "Individual Localid: 2018542" at bounding box center [277, 115] width 120 height 7
drag, startPoint x: 238, startPoint y: 126, endPoint x: 215, endPoint y: 126, distance: 22.9
click at [215, 126] on div "C Callback Scheduled Call Step: 1 [PERSON_NAME] [PERSON_NAME] America/[GEOGRAPH…" at bounding box center [351, 111] width 319 height 49
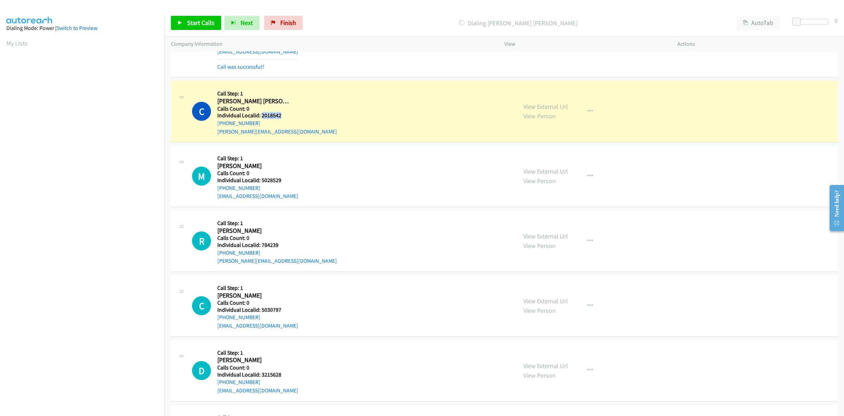
drag, startPoint x: 273, startPoint y: 114, endPoint x: 261, endPoint y: 116, distance: 12.6
click at [261, 116] on h5 "Individual Localid: 2018542" at bounding box center [277, 115] width 120 height 7
